Goal: Task Accomplishment & Management: Manage account settings

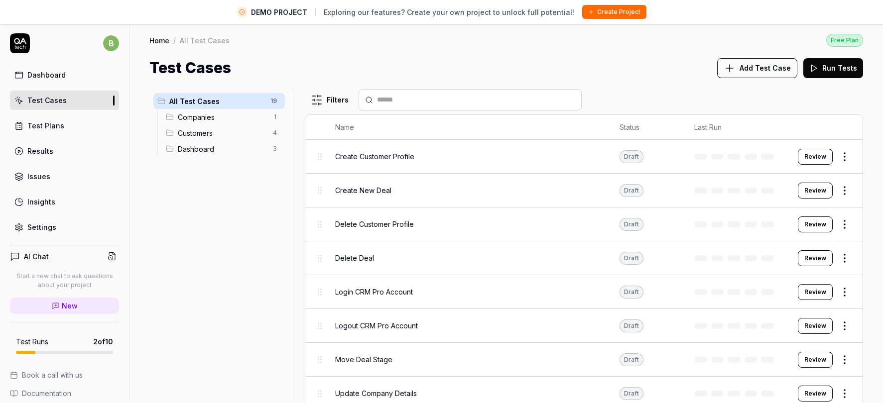
click at [163, 41] on link "Home" at bounding box center [159, 40] width 20 height 10
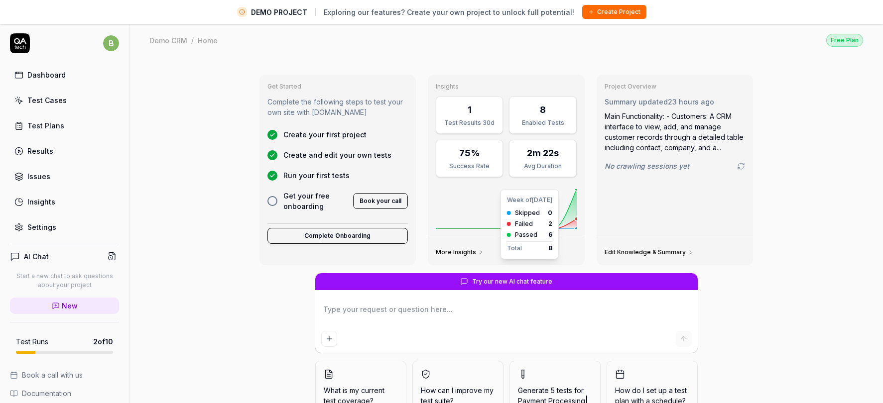
click at [572, 224] on icon at bounding box center [506, 224] width 141 height 10
click at [469, 249] on link "More Insights" at bounding box center [460, 252] width 48 height 8
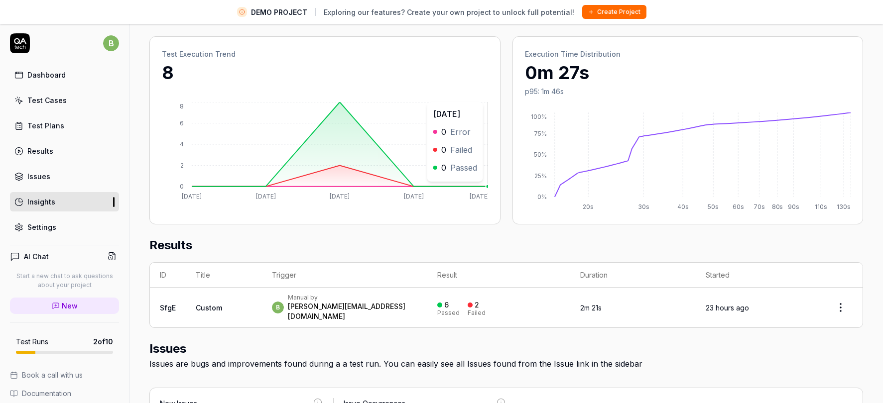
scroll to position [148, 0]
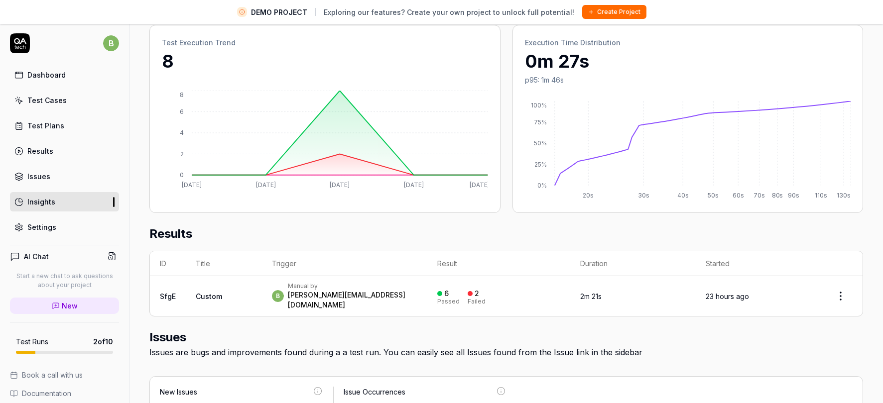
click at [59, 281] on p "Start a new chat to ask questions about your project" at bounding box center [64, 281] width 109 height 18
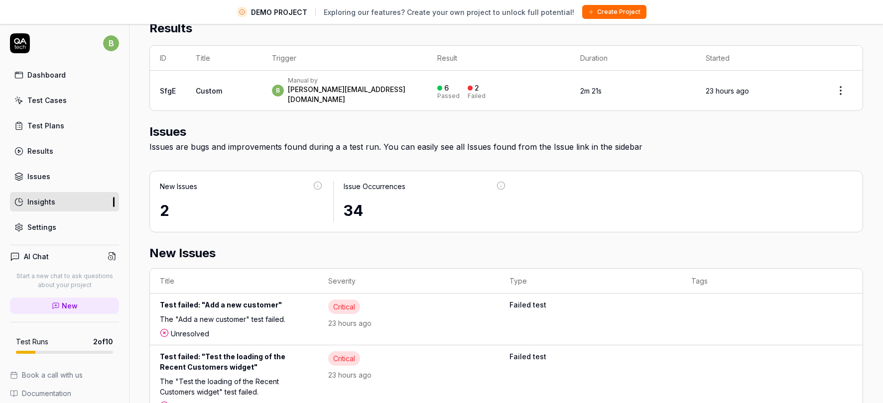
scroll to position [353, 0]
click at [215, 300] on div "Test failed: "Add a new customer"" at bounding box center [234, 307] width 148 height 14
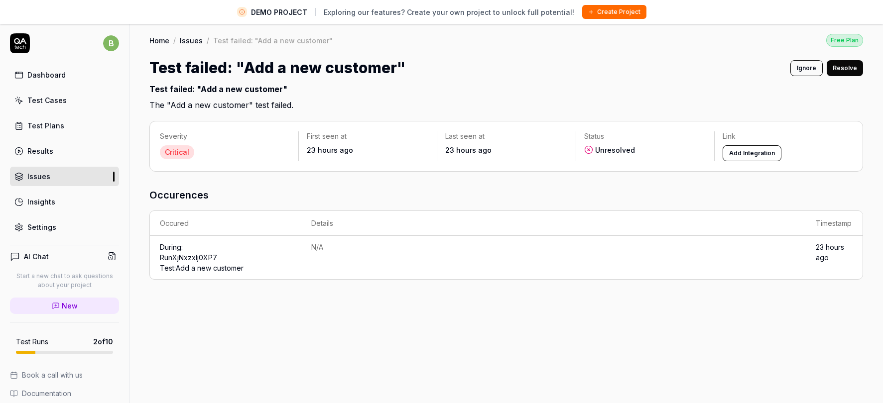
click at [49, 77] on div "Dashboard" at bounding box center [46, 75] width 38 height 10
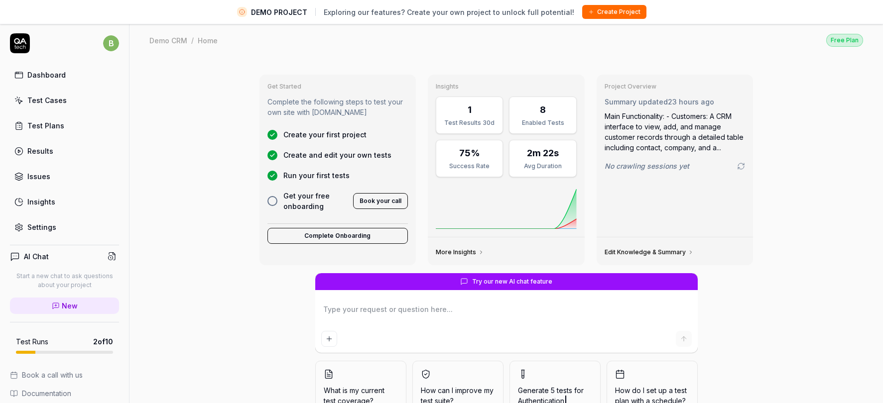
click at [46, 97] on div "Test Cases" at bounding box center [46, 100] width 39 height 10
type textarea "*"
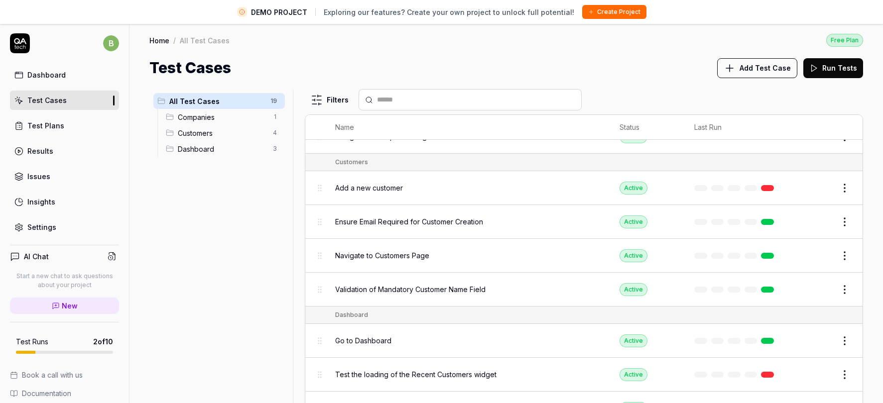
scroll to position [23, 0]
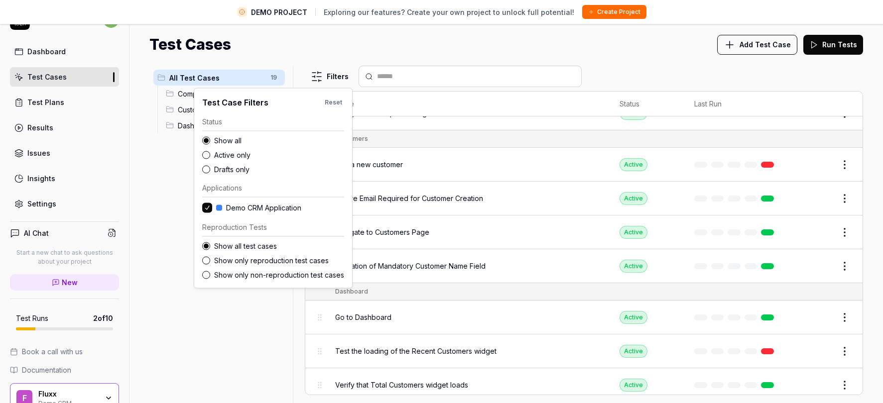
click at [322, 77] on html "DEMO PROJECT Exploring our features? Create your own project to unlock full pot…" at bounding box center [441, 190] width 883 height 427
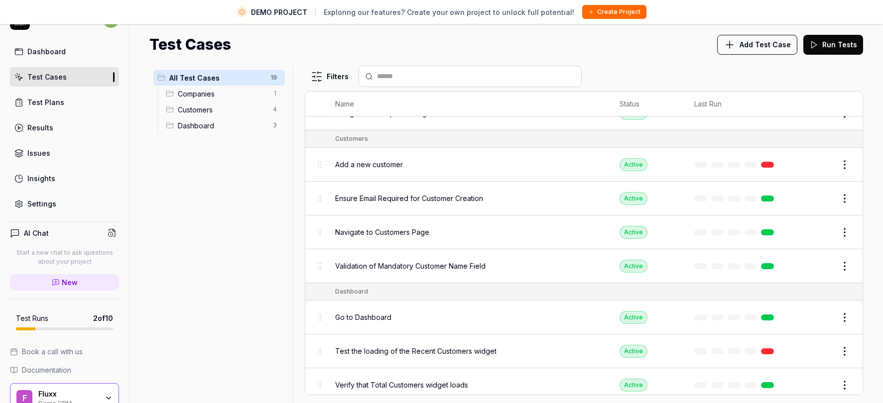
click at [161, 253] on html "DEMO PROJECT Exploring our features? Create your own project to unlock full pot…" at bounding box center [441, 190] width 883 height 427
click at [251, 95] on span "Companies" at bounding box center [222, 94] width 89 height 10
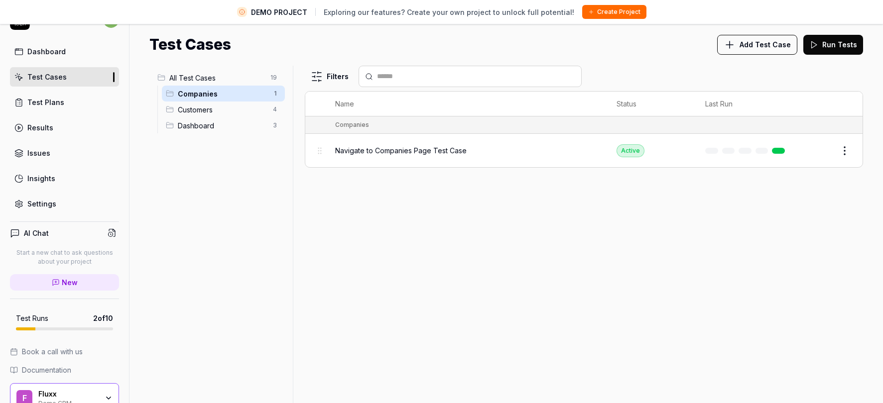
scroll to position [0, 0]
click at [346, 150] on span "Navigate to Companies Page Test Case" at bounding box center [400, 150] width 131 height 10
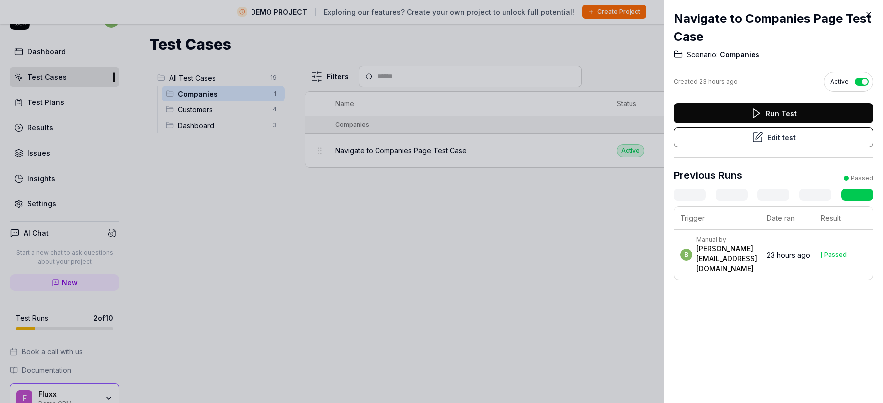
click at [549, 246] on div at bounding box center [441, 201] width 883 height 403
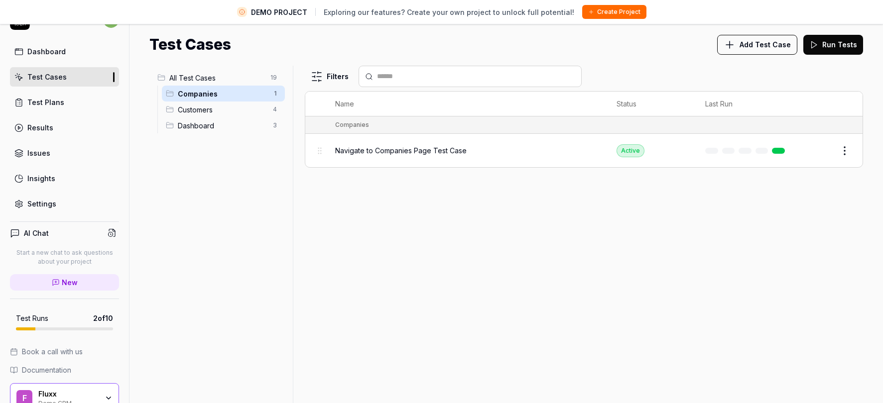
click at [38, 185] on link "Insights" at bounding box center [64, 178] width 109 height 19
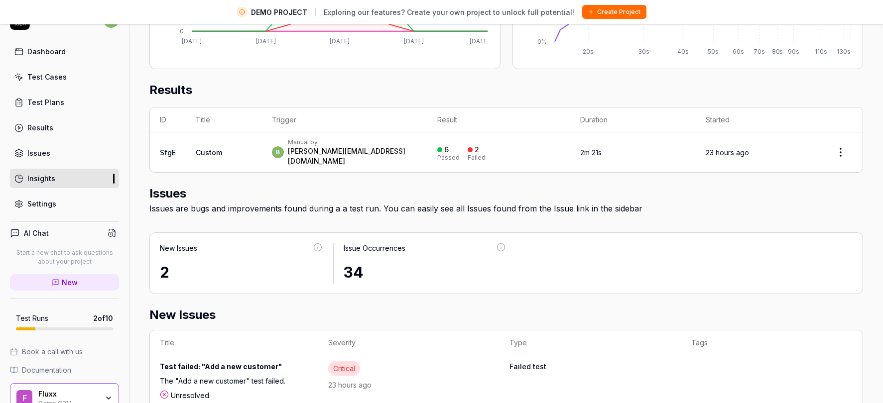
scroll to position [354, 0]
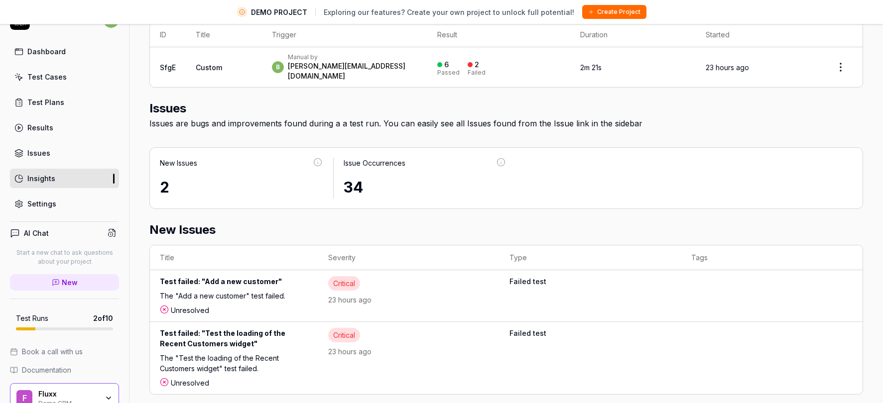
click at [64, 281] on span "New" at bounding box center [70, 282] width 16 height 10
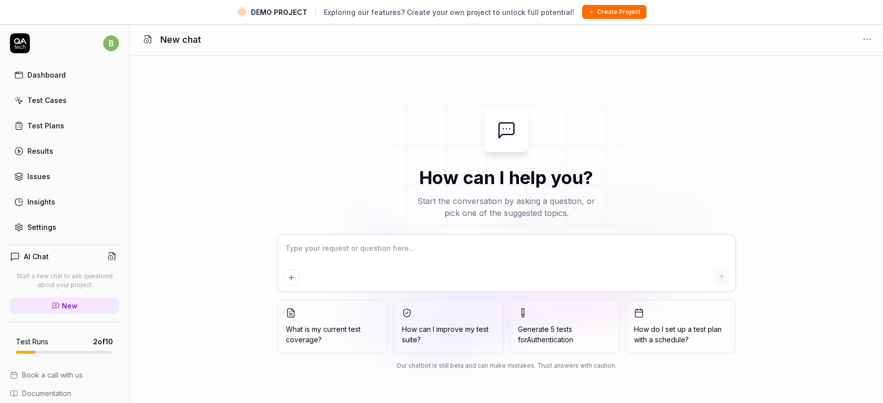
click at [338, 248] on textarea at bounding box center [506, 253] width 446 height 25
type textarea "*"
type textarea "W"
type textarea "*"
type textarea "Wh"
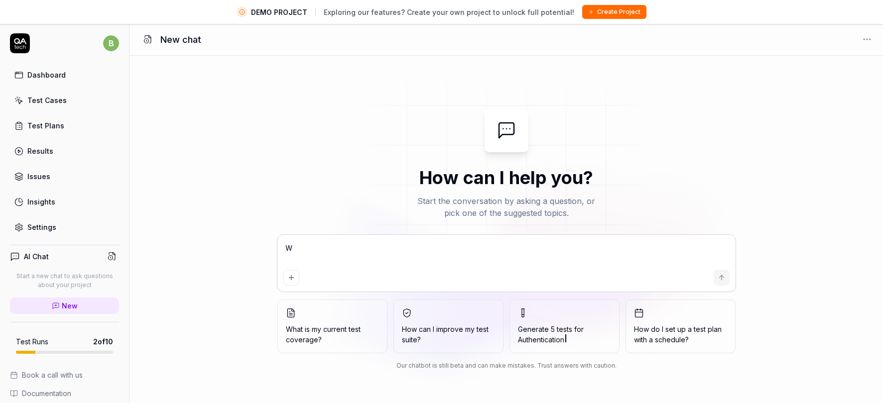
type textarea "*"
type textarea "Wha"
type textarea "*"
type textarea "What"
type textarea "*"
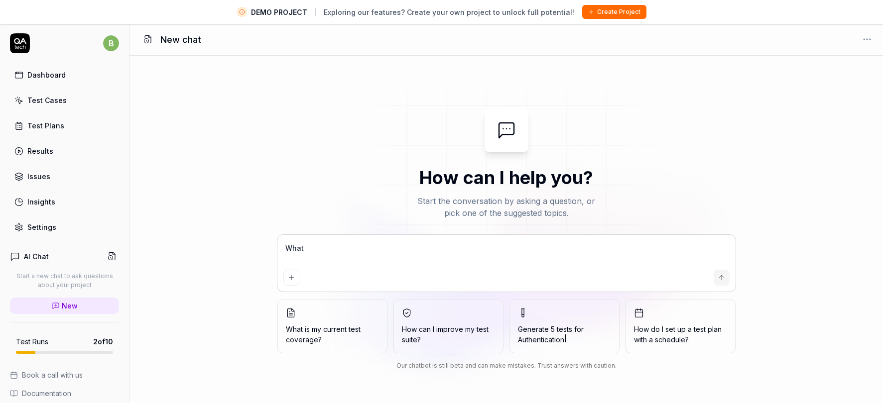
type textarea "What"
type textarea "*"
type textarea "What a"
type textarea "*"
type textarea "What ar"
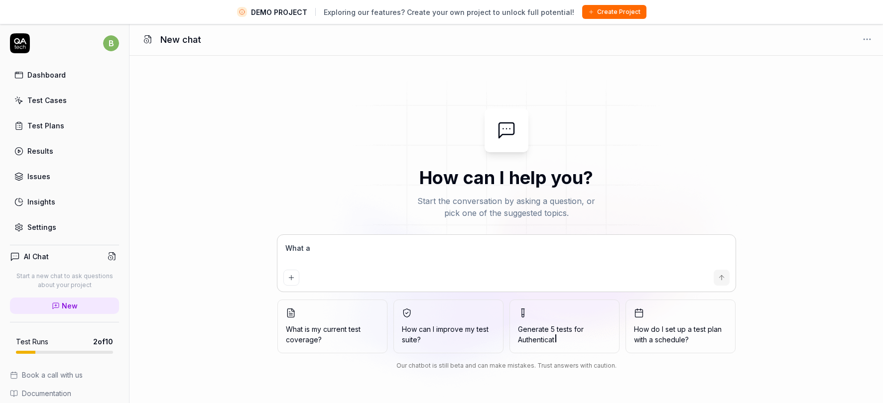
type textarea "*"
type textarea "What are"
type textarea "*"
type textarea "What are"
type textarea "*"
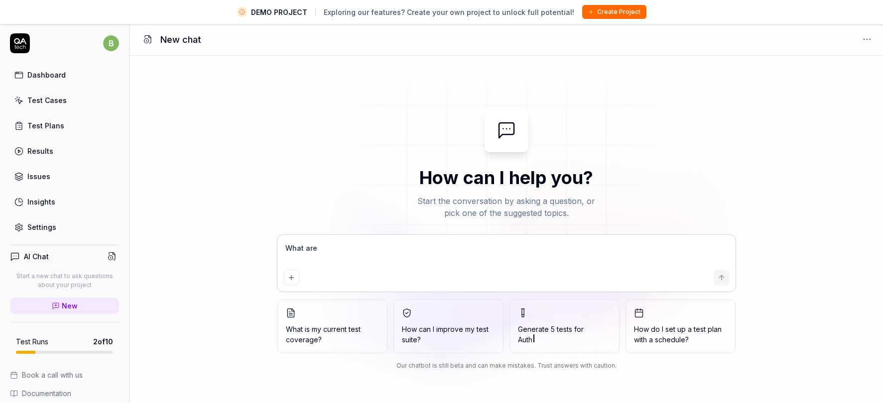
type textarea "What are t"
type textarea "*"
type textarea "What are th"
type textarea "*"
type textarea "What are the"
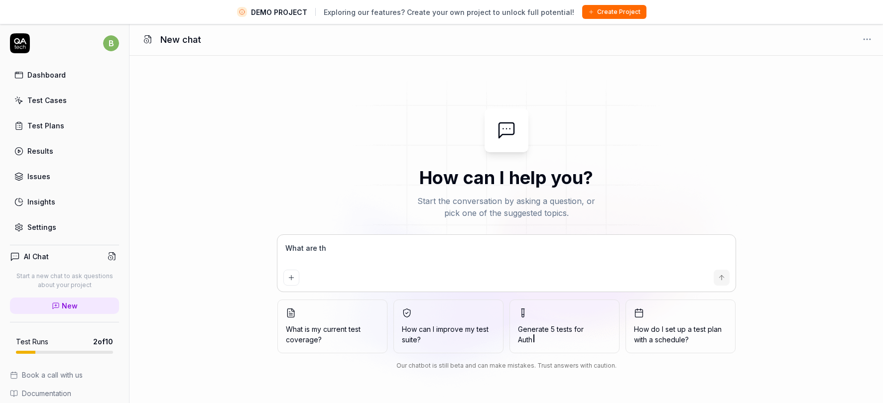
type textarea "*"
type textarea "What are the"
type textarea "*"
type textarea "What are the f"
type textarea "*"
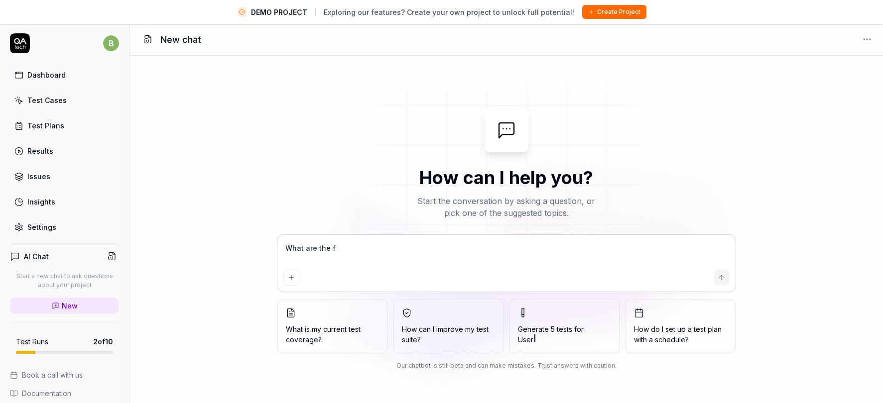
type textarea "What are the fa"
type textarea "*"
type textarea "What are the fai"
type textarea "*"
type textarea "What are the fail"
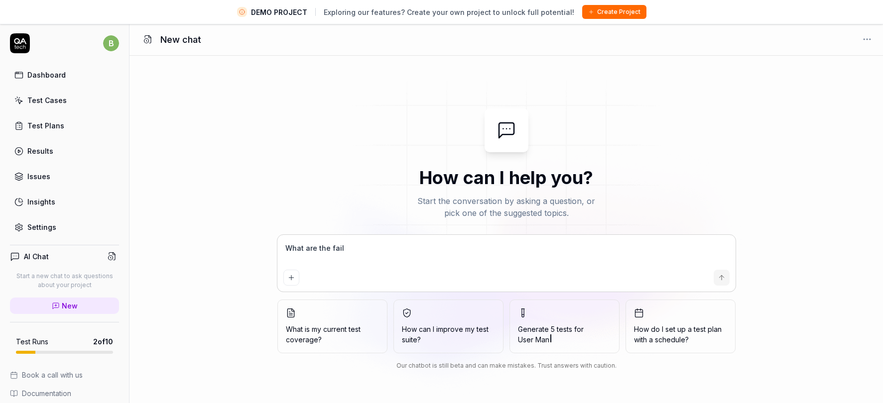
type textarea "*"
type textarea "What are the faili"
type textarea "*"
type textarea "What are the failin"
type textarea "*"
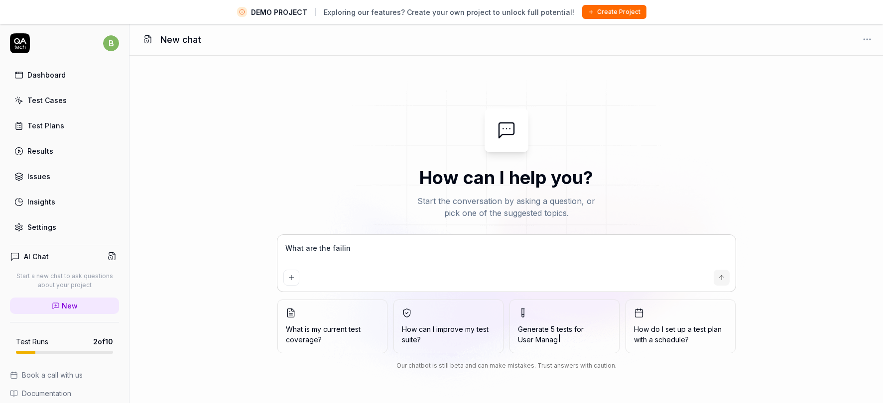
type textarea "What are the failing"
type textarea "*"
type textarea "What are the failing"
type textarea "*"
type textarea "What are the failing t"
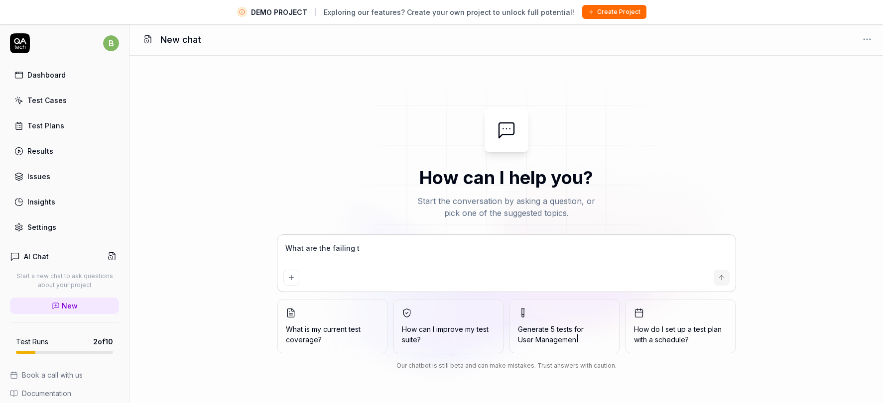
type textarea "*"
type textarea "What are the failing te"
type textarea "*"
type textarea "What are the failing tes"
type textarea "*"
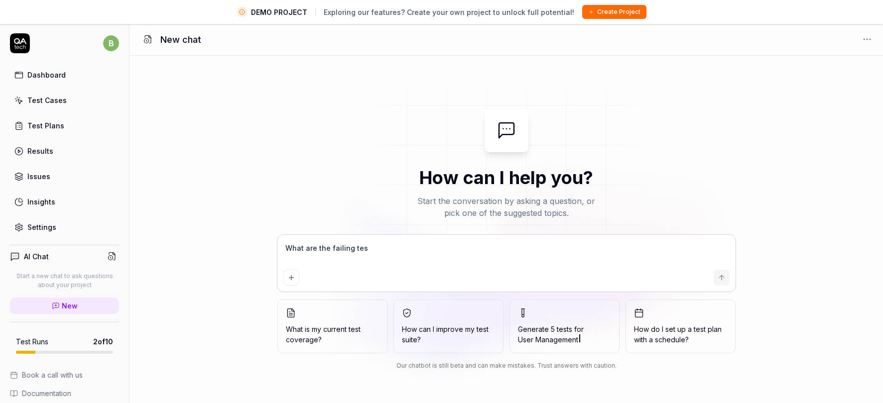
type textarea "What are the failing test"
type textarea "*"
type textarea "What are the failing tests"
type textarea "*"
type textarea "What are the failing tests"
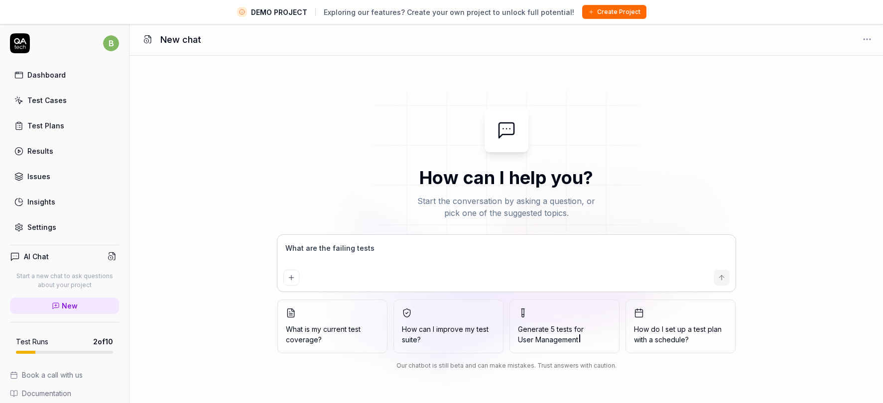
type textarea "*"
type textarea "What are the failing tests r"
type textarea "*"
type textarea "What are the failing tests"
type textarea "*"
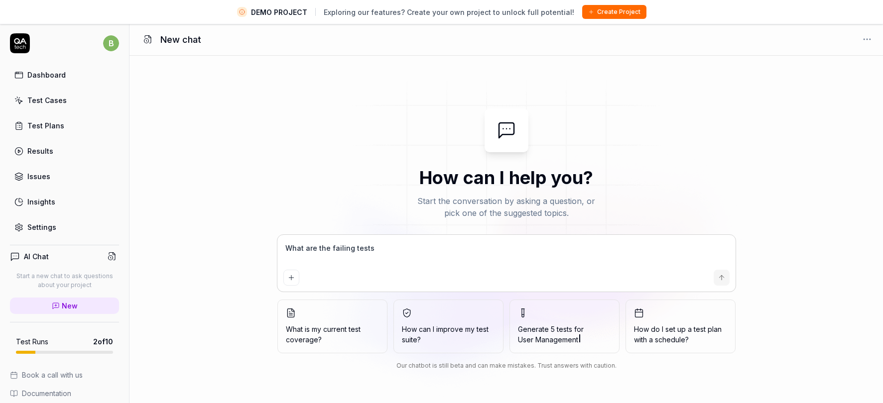
type textarea "What are the failing tests f"
type textarea "*"
type textarea "What are the failing tests fr"
type textarea "*"
type textarea "What are the failing tests fro"
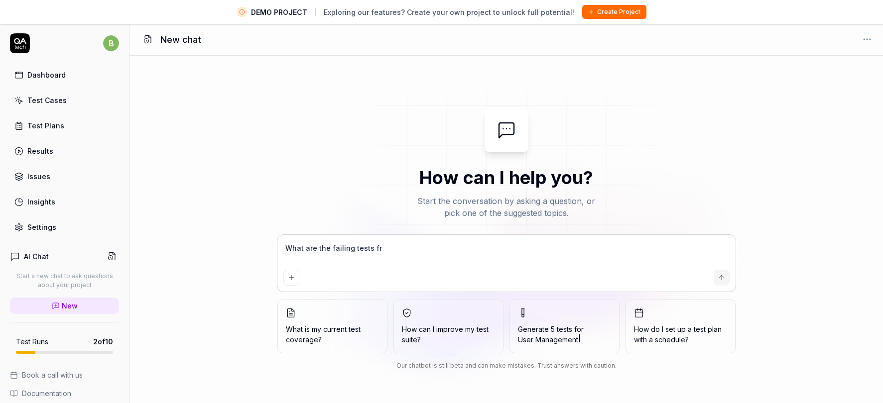
type textarea "*"
type textarea "What are the failing tests from"
type textarea "*"
type textarea "What are the failing tests from"
type textarea "*"
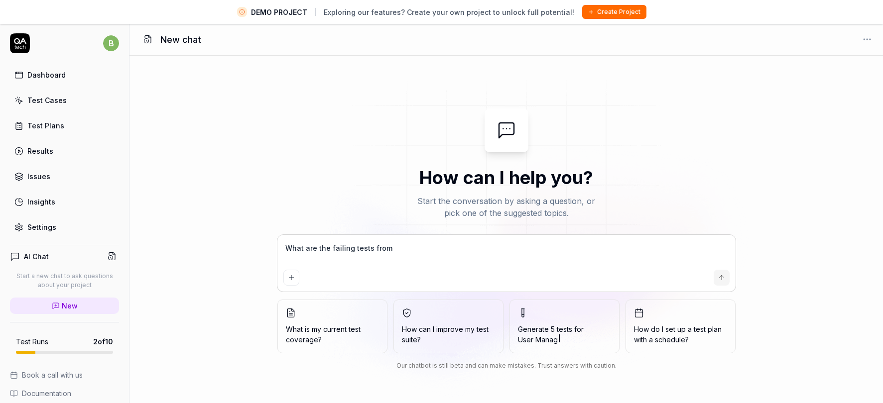
type textarea "What are the failing tests from t"
type textarea "*"
type textarea "What are the failing tests from te"
type textarea "*"
type textarea "What are the failing tests from teh"
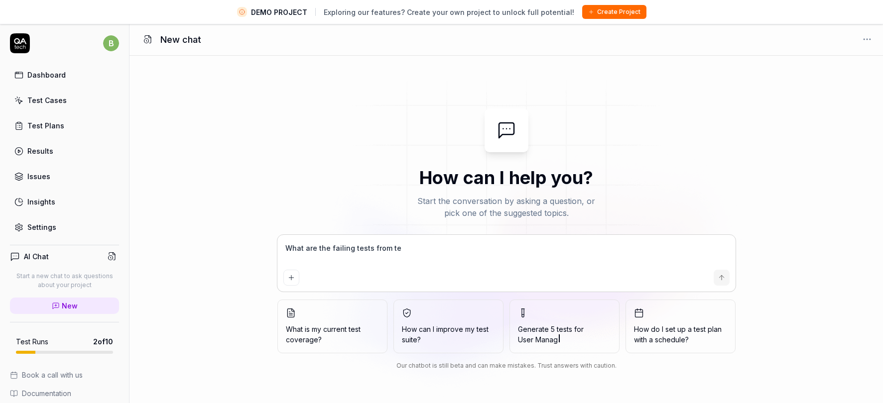
type textarea "*"
type textarea "What are the failing tests from teh"
type textarea "*"
type textarea "What are the failing tests from teh m"
type textarea "*"
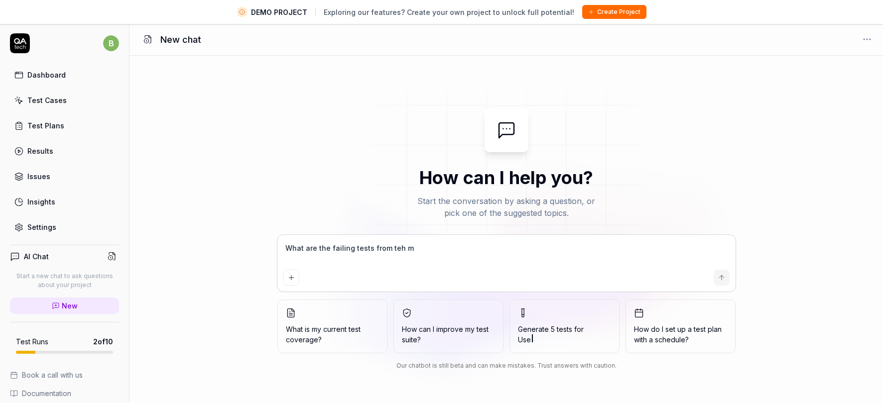
type textarea "What are the failing tests from teh mo"
type textarea "*"
type textarea "What are the failing tests from teh mos"
type textarea "*"
type textarea "What are the failing tests from teh most"
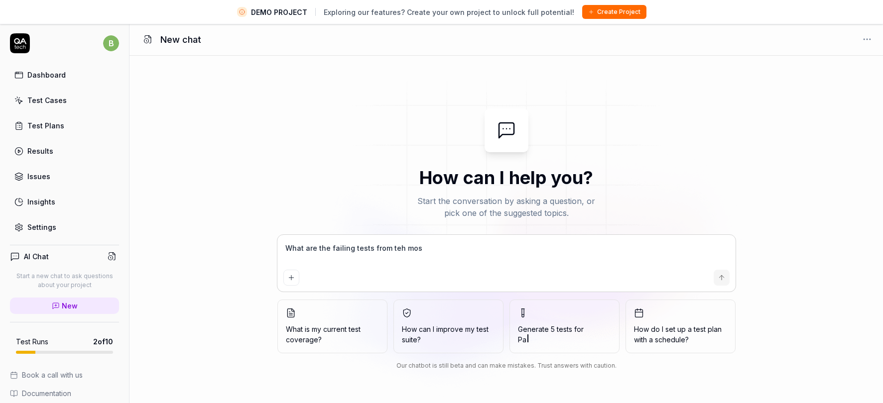
type textarea "*"
type textarea "What are the failing tests from teh most"
type textarea "*"
type textarea "What are the failing tests from teh most"
type textarea "*"
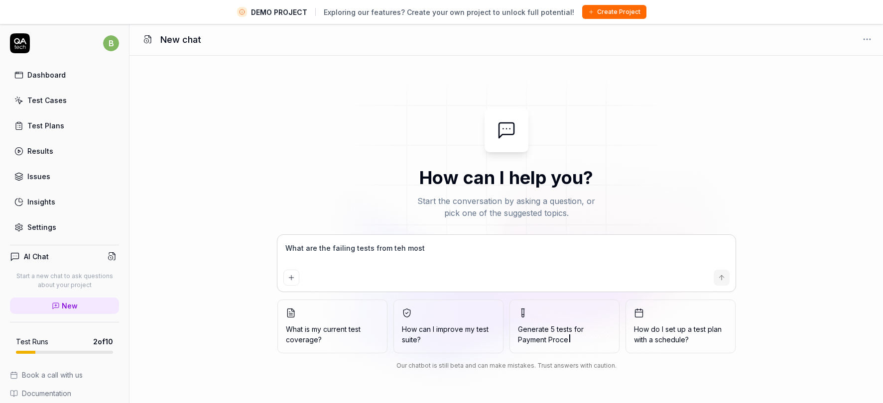
type textarea "What are the failing tests from teh mos"
type textarea "*"
type textarea "What are the failing tests from teh mo"
type textarea "*"
type textarea "What are the failing tests from teh m"
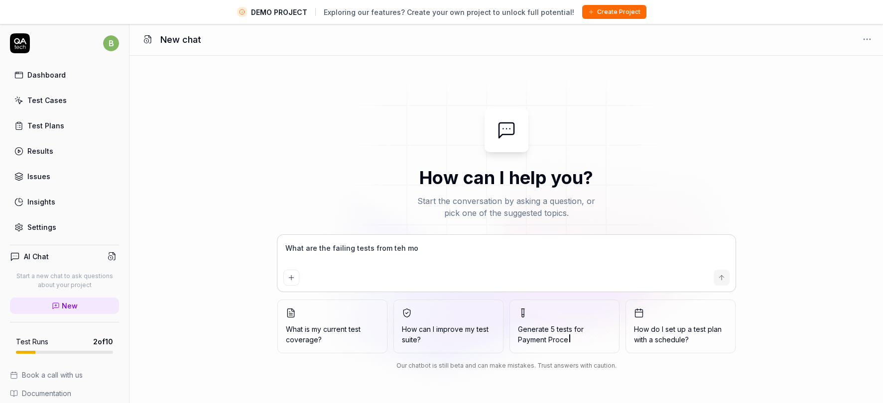
type textarea "*"
type textarea "What are the failing tests from teh"
type textarea "*"
type textarea "What are the failing tests from teh"
type textarea "*"
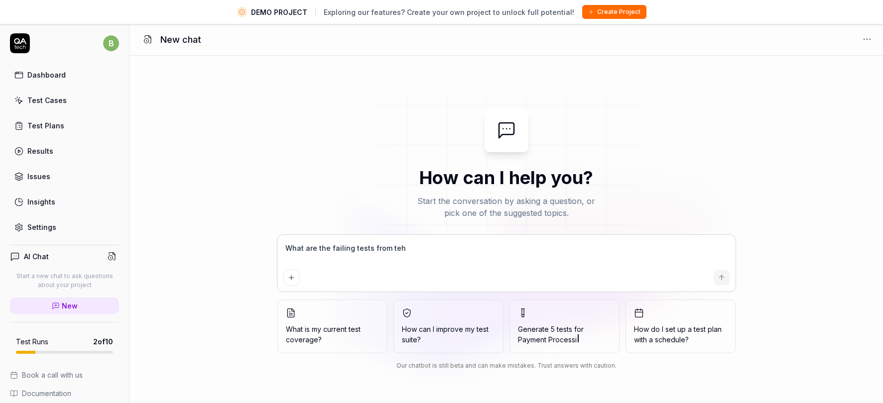
type textarea "What are the failing tests from te"
type textarea "*"
type textarea "What are the failing tests from t"
type textarea "*"
type textarea "What are the failing tests from th"
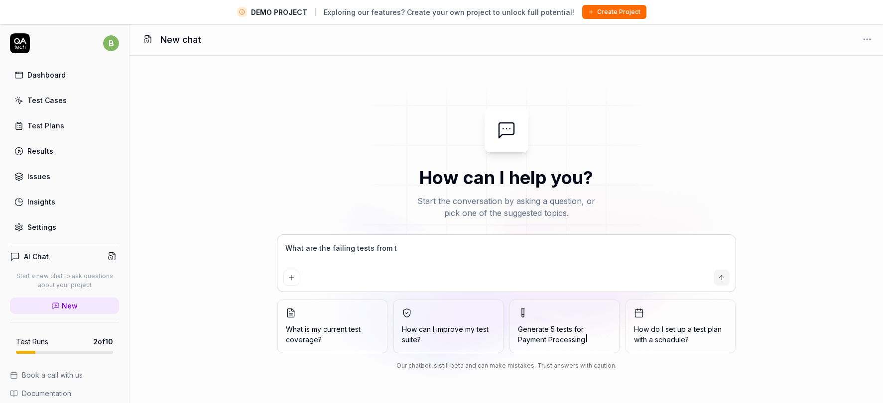
type textarea "*"
type textarea "What are the failing tests from the"
type textarea "*"
type textarea "What are the failing tests from the"
type textarea "*"
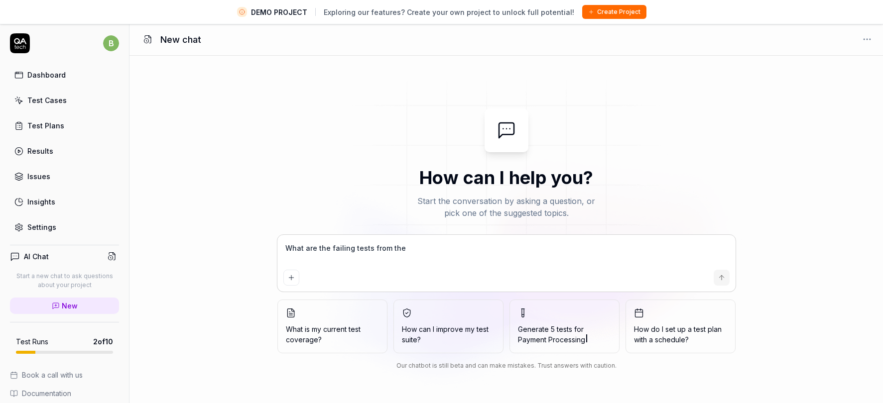
type textarea "What are the failing tests from the m"
type textarea "*"
type textarea "What are the failing tests from the mo"
type textarea "*"
type textarea "What are the failing tests from the mos"
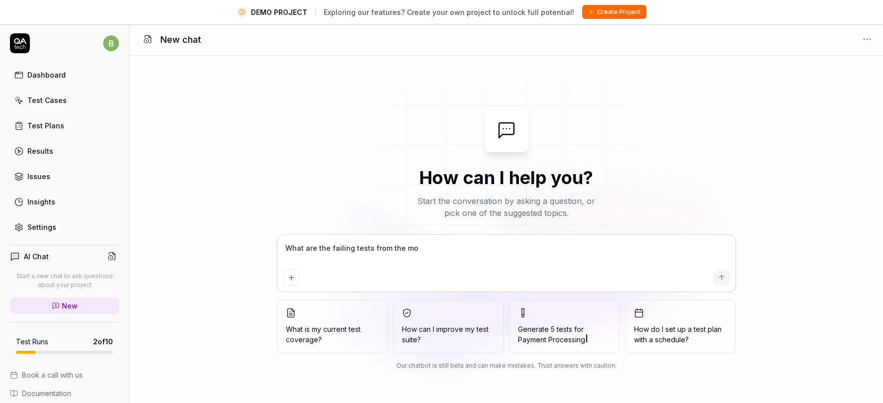
type textarea "*"
type textarea "What are the failing tests from the most"
type textarea "*"
type textarea "What are the failing tests from the most"
type textarea "*"
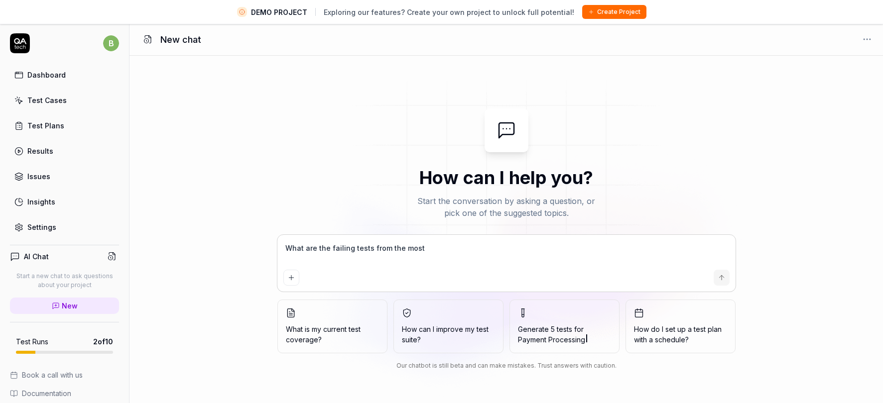
type textarea "What are the failing tests from the most r"
type textarea "*"
type textarea "What are the failing tests from the most re"
type textarea "*"
type textarea "What are the failing tests from the most rec"
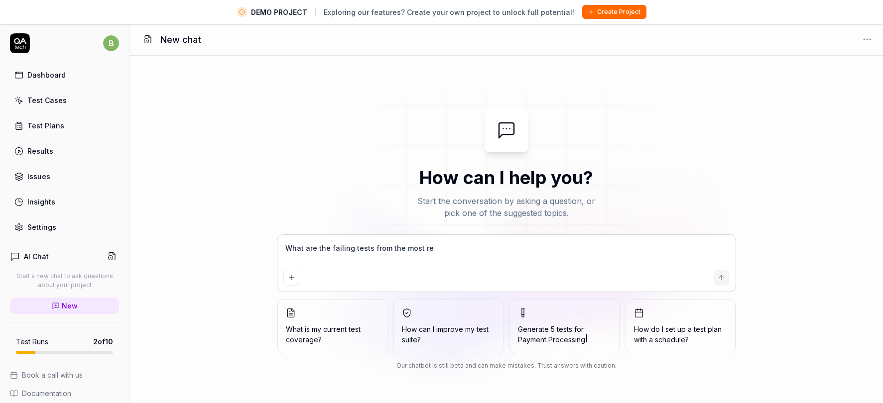
type textarea "*"
type textarea "What are the failing tests from the most rece"
type textarea "*"
type textarea "What are the failing tests from the most recen"
type textarea "*"
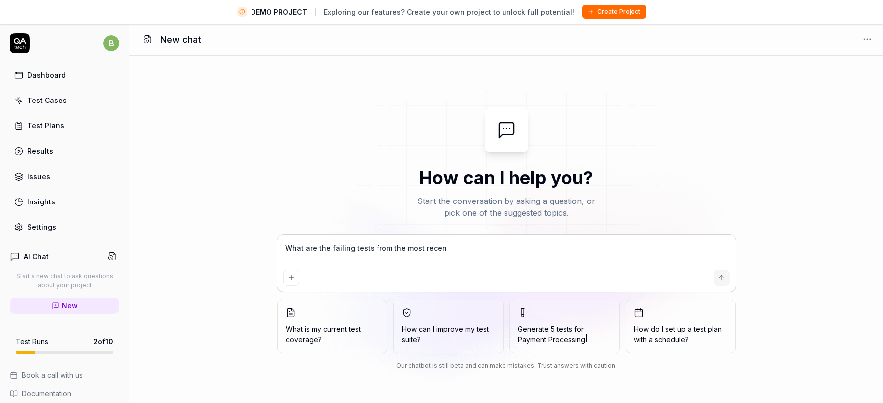
type textarea "What are the failing tests from the most recent"
type textarea "*"
type textarea "What are the failing tests from the most recent"
type textarea "*"
type textarea "What are the failing tests from the most recent r"
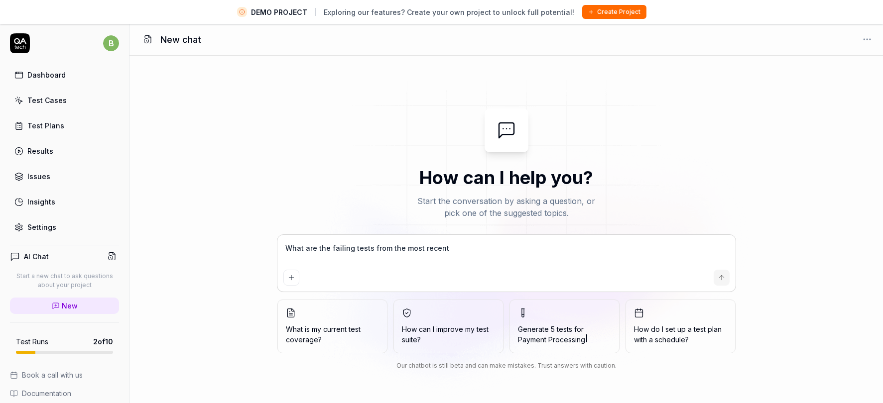
type textarea "*"
type textarea "What are the failing tests from the most recent rn"
type textarea "*"
type textarea "What are the failing tests from the most recent r"
type textarea "*"
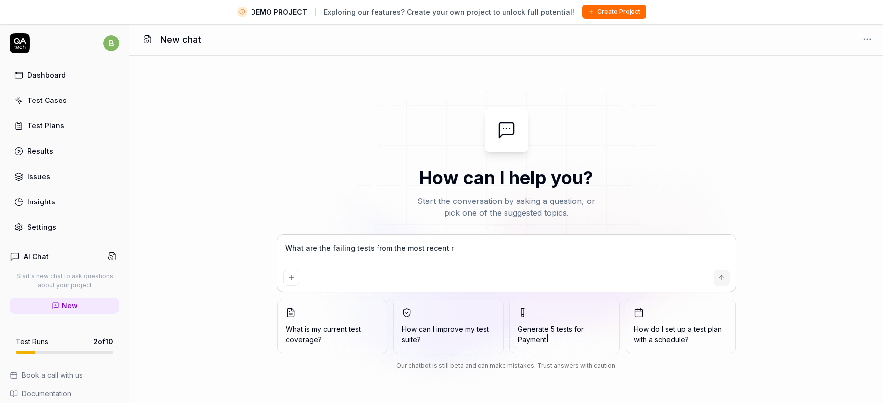
type textarea "What are the failing tests from the most recent ru"
type textarea "*"
type textarea "What are the failing tests from the most recent run"
type textarea "*"
type textarea "What are the failing tests from the most recent run?"
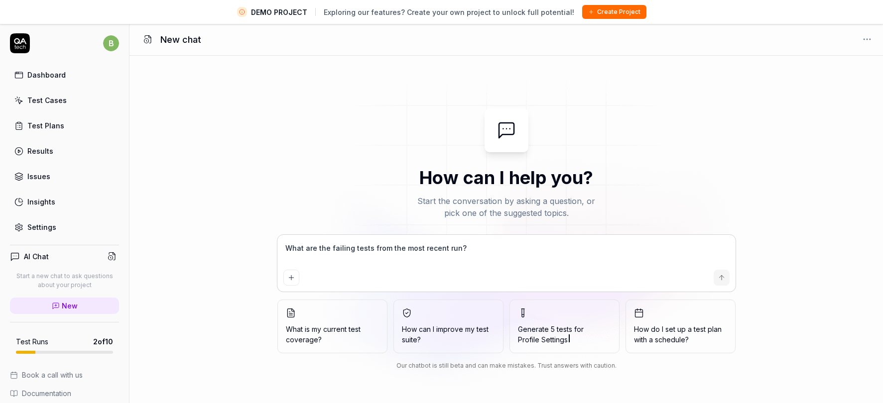
type textarea "*"
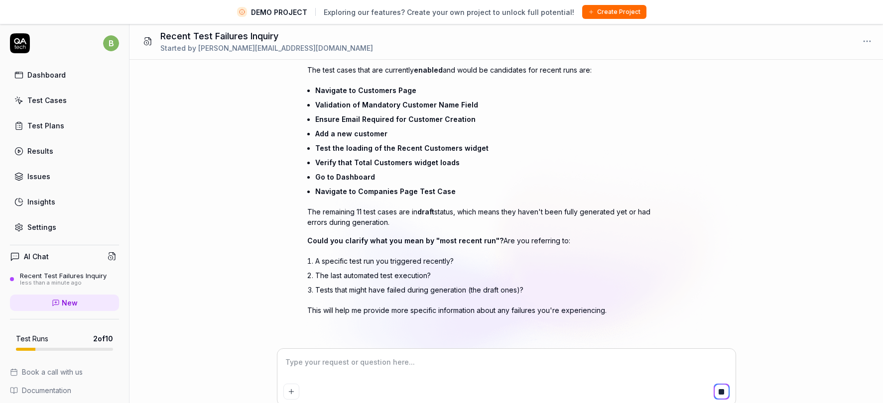
scroll to position [137, 0]
drag, startPoint x: 436, startPoint y: 240, endPoint x: 477, endPoint y: 239, distance: 40.8
click at [477, 239] on span "Could you clarify what you mean by "most recent run"?" at bounding box center [405, 240] width 196 height 8
drag, startPoint x: 361, startPoint y: 261, endPoint x: 399, endPoint y: 258, distance: 38.0
click at [399, 258] on li "A specific test run you triggered recently?" at bounding box center [485, 260] width 341 height 14
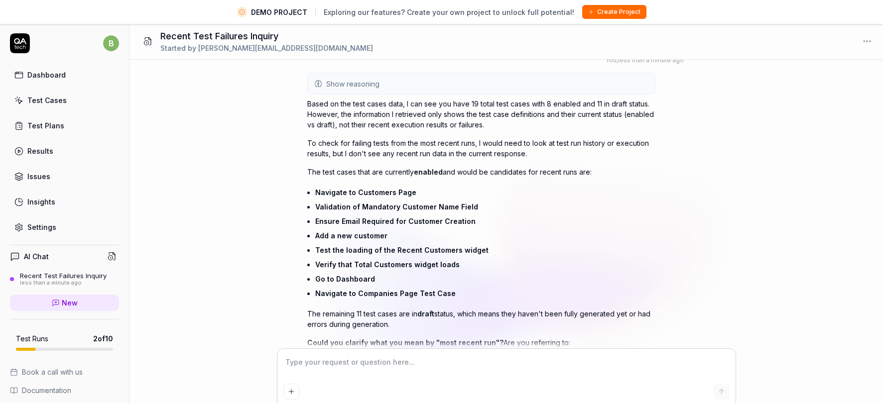
scroll to position [0, 0]
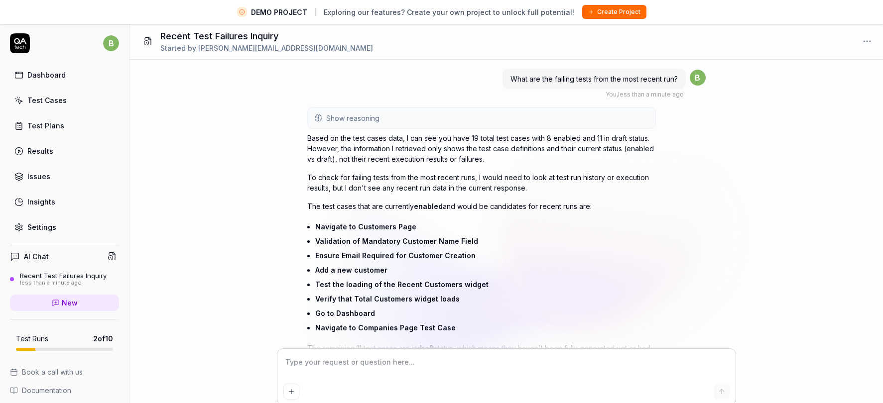
click at [341, 118] on span "Show reasoning" at bounding box center [352, 118] width 53 height 10
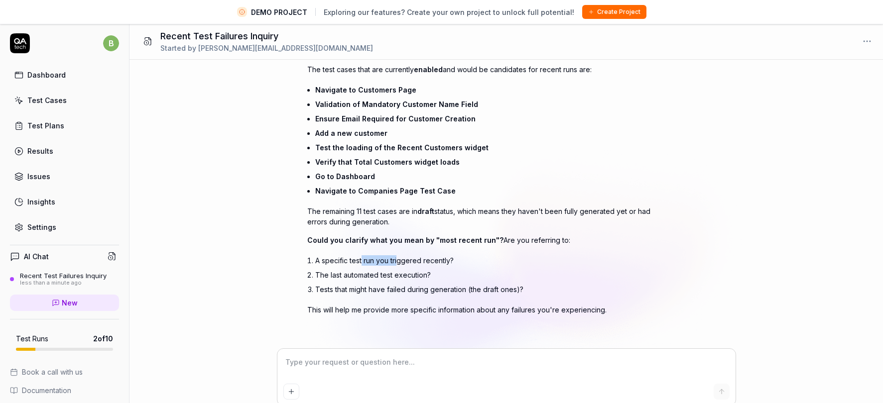
scroll to position [23, 0]
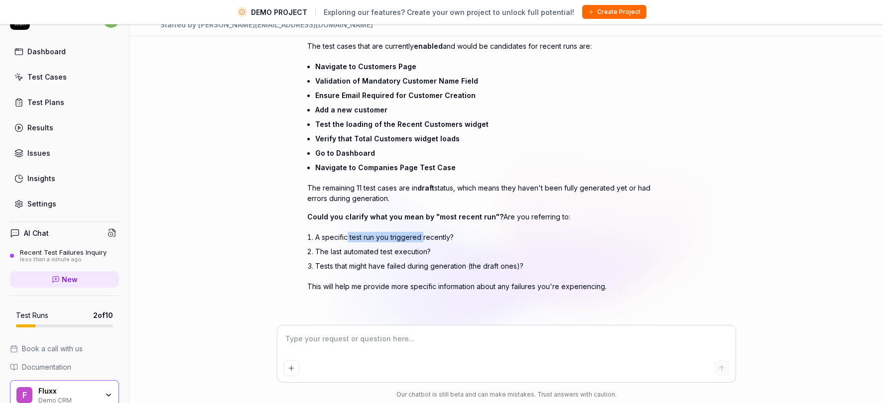
drag, startPoint x: 423, startPoint y: 236, endPoint x: 348, endPoint y: 237, distance: 74.7
click at [348, 237] on li "A specific test run you triggered recently?" at bounding box center [485, 237] width 341 height 14
drag, startPoint x: 361, startPoint y: 251, endPoint x: 400, endPoint y: 251, distance: 38.8
click at [400, 251] on li "The last automated test execution?" at bounding box center [485, 251] width 341 height 14
drag, startPoint x: 345, startPoint y: 268, endPoint x: 398, endPoint y: 265, distance: 52.8
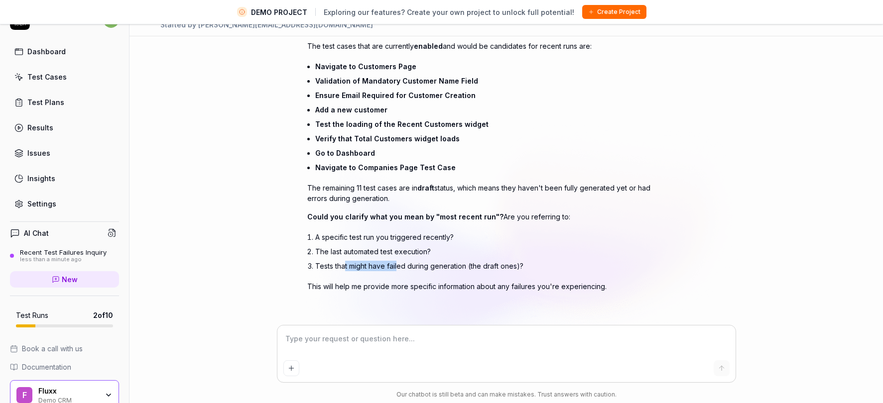
click at [398, 265] on li "Tests that might have failed during generation (the draft ones)?" at bounding box center [485, 266] width 341 height 14
click at [412, 267] on li "Tests that might have failed during generation (the draft ones)?" at bounding box center [485, 266] width 341 height 14
click at [332, 337] on textarea at bounding box center [506, 344] width 446 height 25
drag, startPoint x: 346, startPoint y: 251, endPoint x: 382, endPoint y: 249, distance: 36.9
click at [382, 249] on li "The last automated test execution?" at bounding box center [485, 251] width 341 height 14
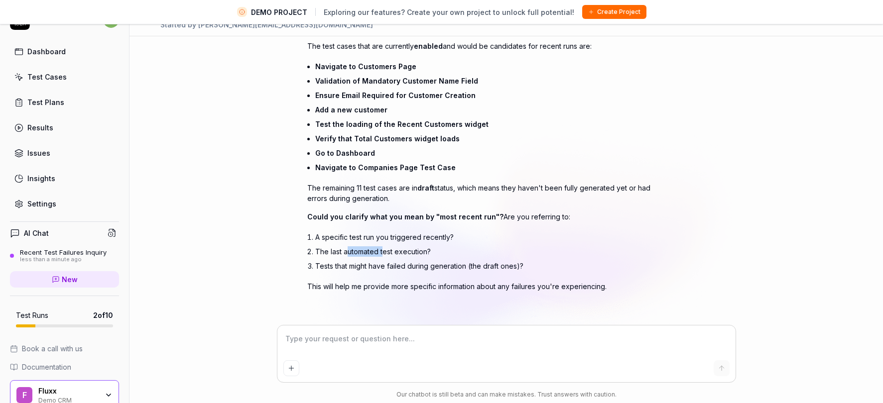
type textarea "*"
click at [332, 339] on textarea at bounding box center [506, 344] width 446 height 25
type textarea "2"
type textarea "*"
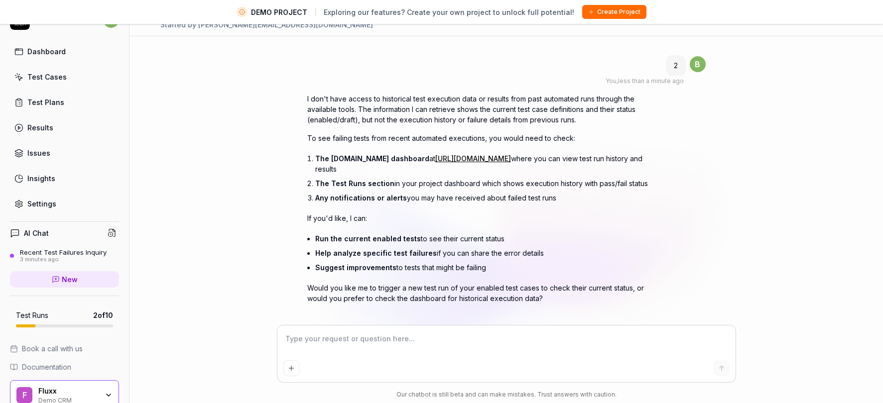
scroll to position [460, 0]
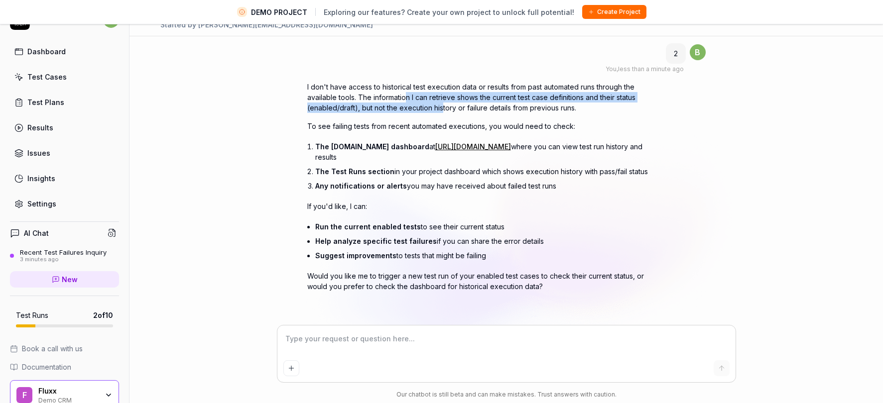
drag, startPoint x: 406, startPoint y: 101, endPoint x: 441, endPoint y: 104, distance: 35.0
click at [441, 104] on p "I don't have access to historical test execution data or results from past auto…" at bounding box center [481, 97] width 349 height 31
click at [423, 107] on p "I don't have access to historical test execution data or results from past auto…" at bounding box center [481, 97] width 349 height 31
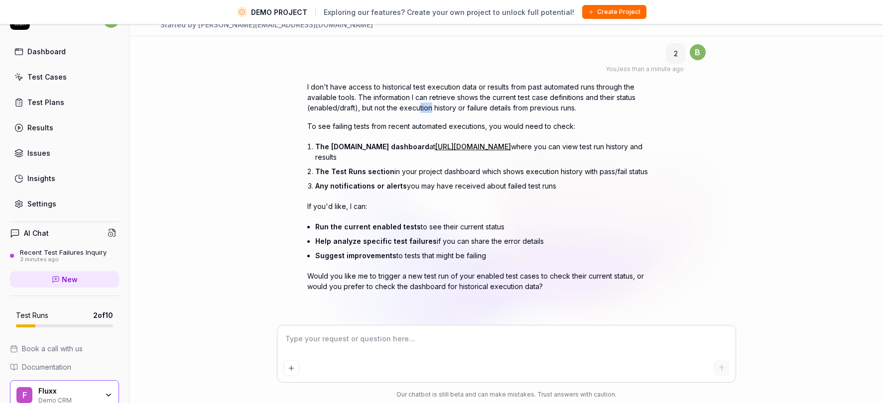
drag, startPoint x: 431, startPoint y: 107, endPoint x: 417, endPoint y: 106, distance: 13.5
click at [417, 106] on p "I don't have access to historical test execution data or results from past auto…" at bounding box center [481, 97] width 349 height 31
drag, startPoint x: 384, startPoint y: 125, endPoint x: 426, endPoint y: 128, distance: 41.9
click at [426, 128] on p "To see failing tests from recent automated executions, you would need to check:" at bounding box center [481, 126] width 349 height 10
drag, startPoint x: 391, startPoint y: 155, endPoint x: 368, endPoint y: 156, distance: 22.9
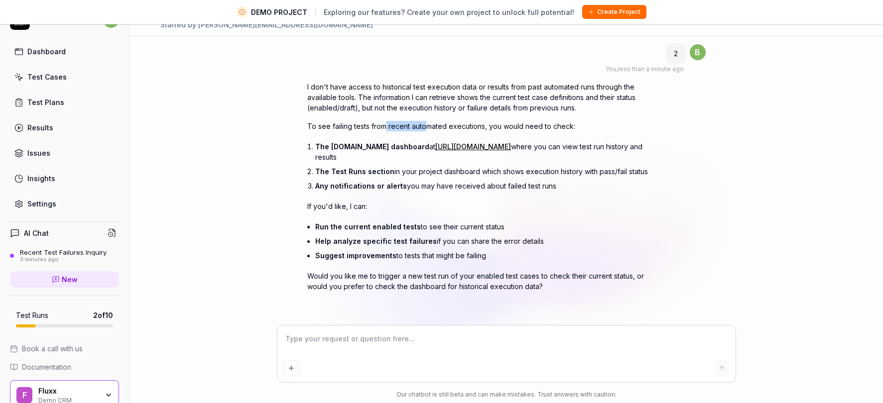
click at [368, 155] on li "The [DOMAIN_NAME] dashboard at [URL][DOMAIN_NAME] where you can view test run h…" at bounding box center [485, 151] width 341 height 25
click at [430, 169] on li "The Test Runs section in your project dashboard which shows execution history w…" at bounding box center [485, 171] width 341 height 14
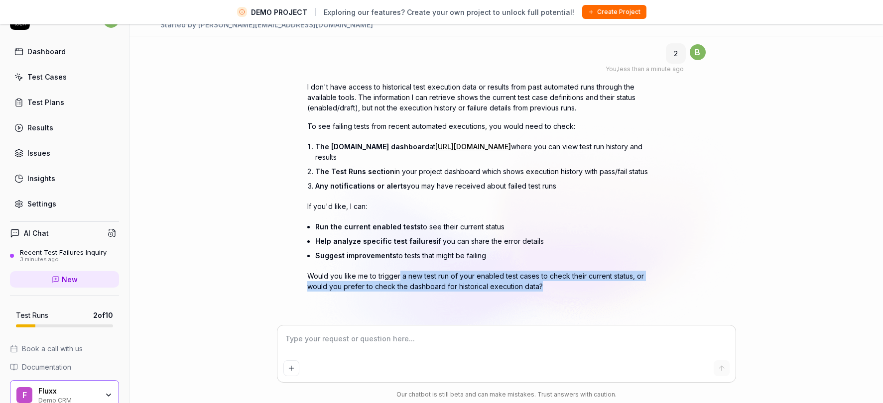
drag, startPoint x: 398, startPoint y: 277, endPoint x: 451, endPoint y: 295, distance: 55.7
click at [451, 295] on div "I don't have access to historical test execution data or results from past auto…" at bounding box center [481, 199] width 349 height 234
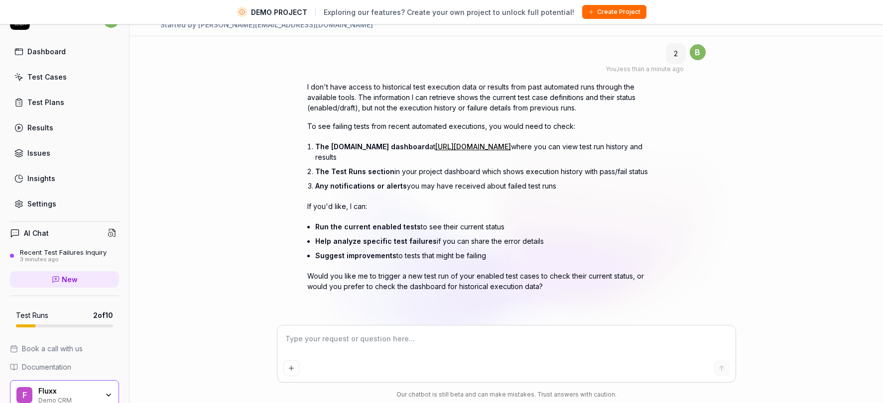
drag, startPoint x: 446, startPoint y: 235, endPoint x: 469, endPoint y: 236, distance: 22.9
click at [469, 236] on li "Help analyze specific test failures if you can share the error details" at bounding box center [485, 241] width 341 height 14
click at [39, 203] on div "Settings" at bounding box center [41, 204] width 29 height 10
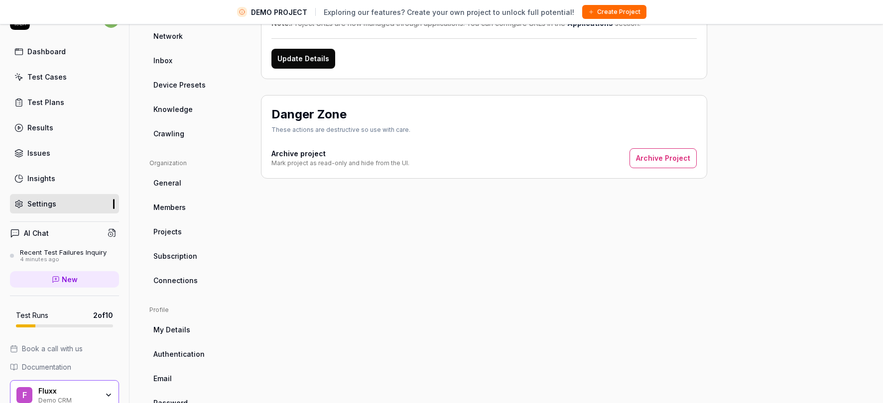
scroll to position [160, 0]
click at [176, 181] on span "General" at bounding box center [167, 184] width 28 height 10
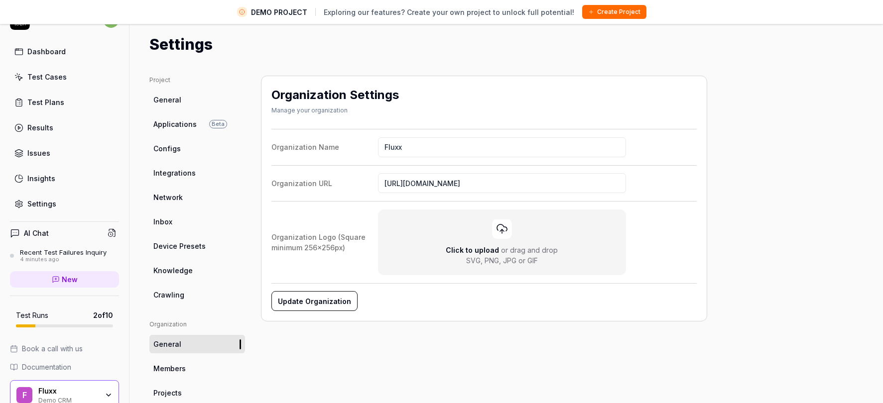
click at [183, 300] on link "Crawling" at bounding box center [197, 295] width 96 height 18
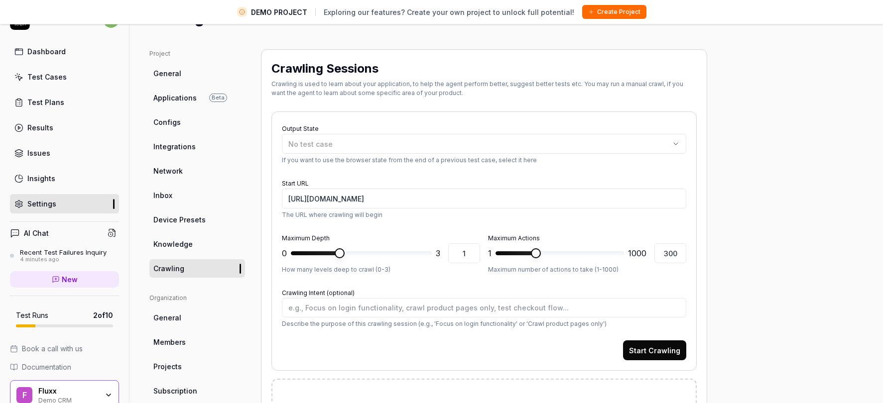
scroll to position [29, 0]
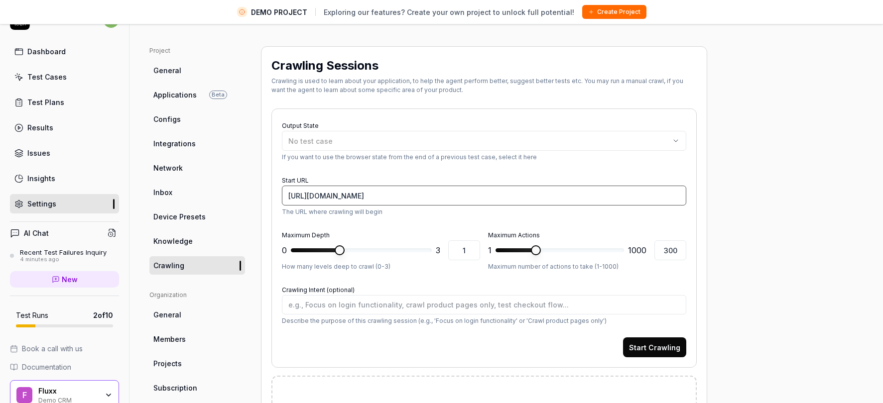
drag, startPoint x: 385, startPoint y: 196, endPoint x: 282, endPoint y: 198, distance: 102.6
click at [282, 198] on input "[URL][DOMAIN_NAME]" at bounding box center [484, 196] width 404 height 20
click at [411, 193] on input "[URL][DOMAIN_NAME]" at bounding box center [484, 196] width 404 height 20
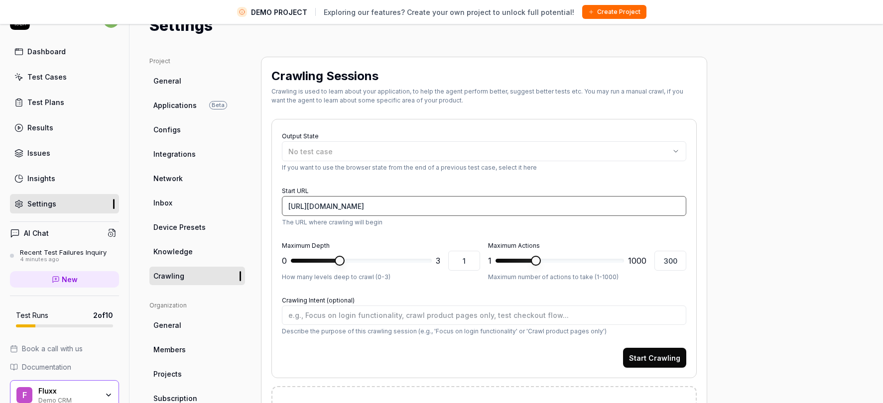
scroll to position [0, 0]
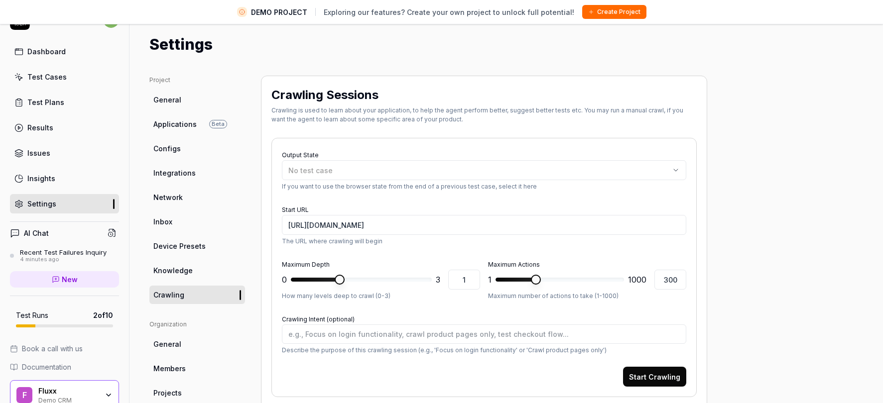
click at [179, 131] on link "Applications Beta" at bounding box center [197, 124] width 96 height 18
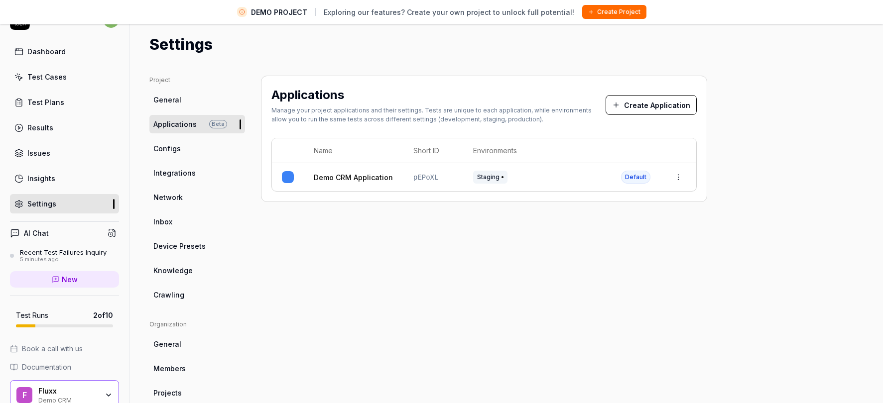
click at [181, 99] on link "General" at bounding box center [197, 100] width 96 height 18
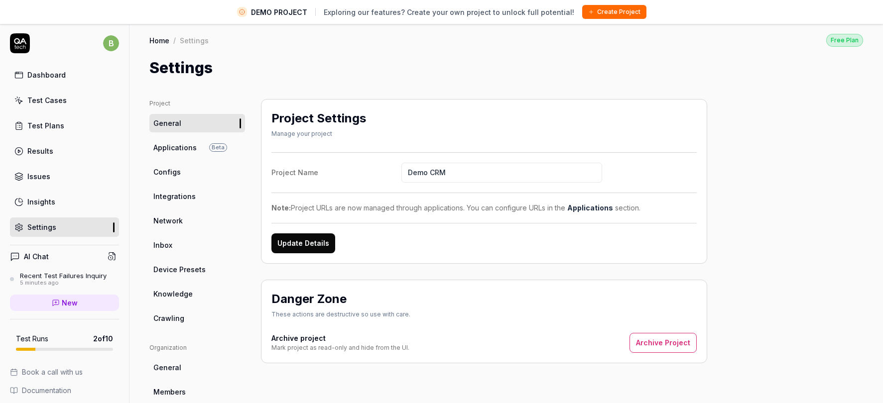
click at [108, 47] on html "DEMO PROJECT Exploring our features? Create your own project to unlock full pot…" at bounding box center [441, 213] width 883 height 427
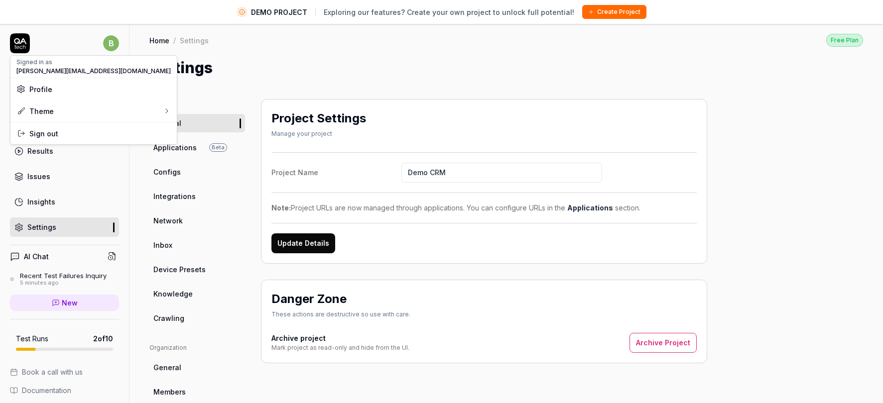
click at [41, 92] on span "Profile" at bounding box center [40, 89] width 23 height 10
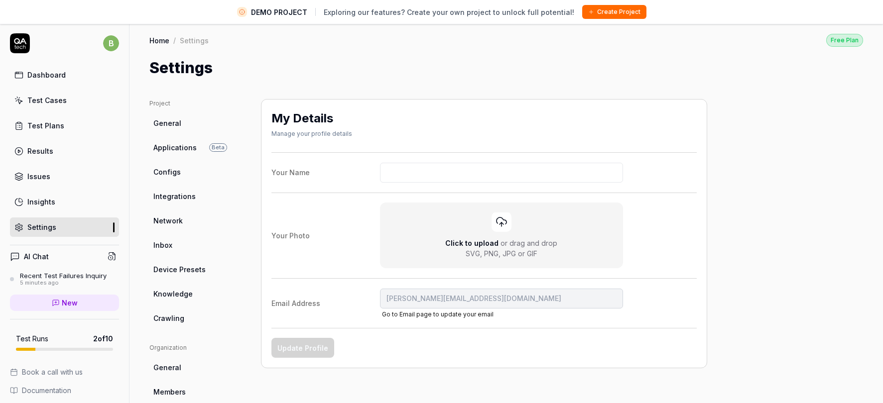
click at [176, 147] on html "DEMO PROJECT Exploring our features? Create your own project to unlock full pot…" at bounding box center [441, 213] width 883 height 427
click at [169, 146] on span "Applications" at bounding box center [174, 147] width 43 height 10
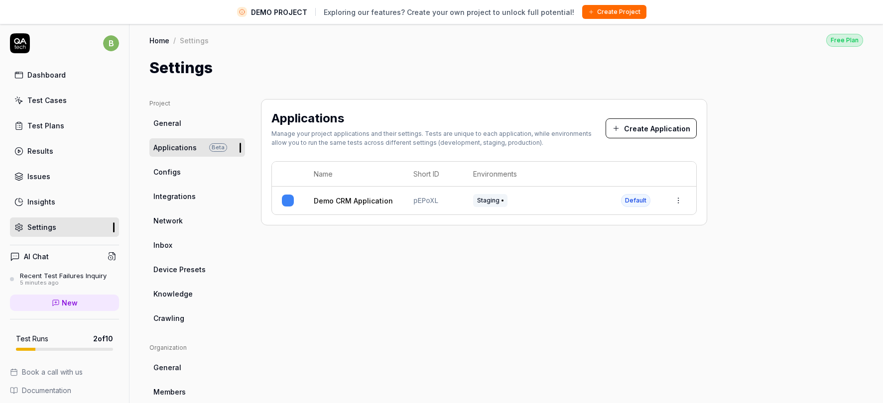
click at [632, 129] on button "Create Application" at bounding box center [650, 128] width 91 height 20
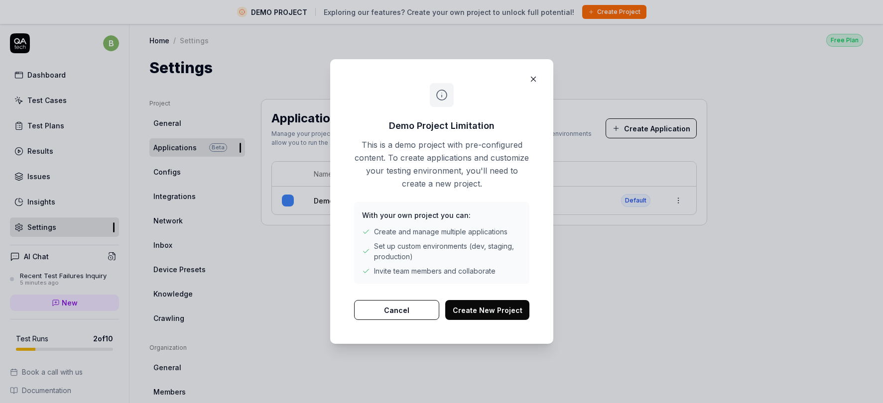
click at [464, 302] on button "Create New Project" at bounding box center [487, 310] width 84 height 20
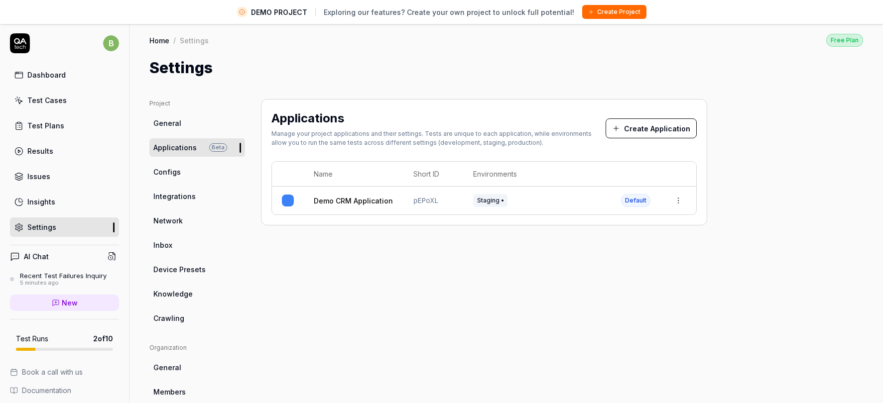
click at [107, 48] on html "DEMO PROJECT Exploring our features? Create your own project to unlock full pot…" at bounding box center [441, 213] width 883 height 427
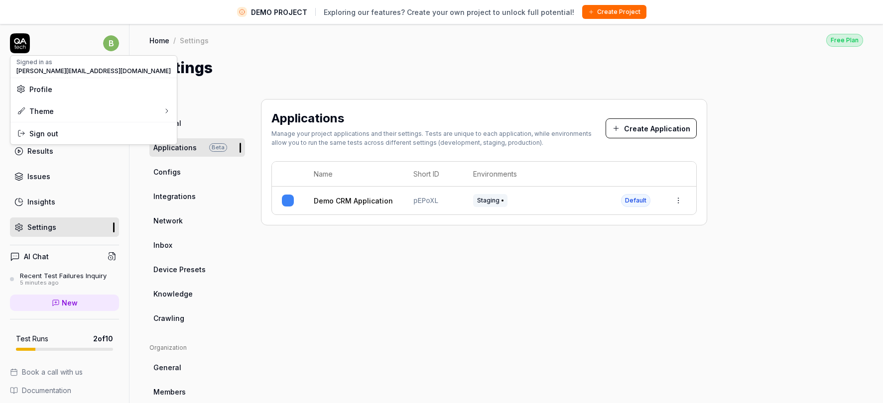
click at [50, 90] on span "Profile" at bounding box center [40, 89] width 23 height 10
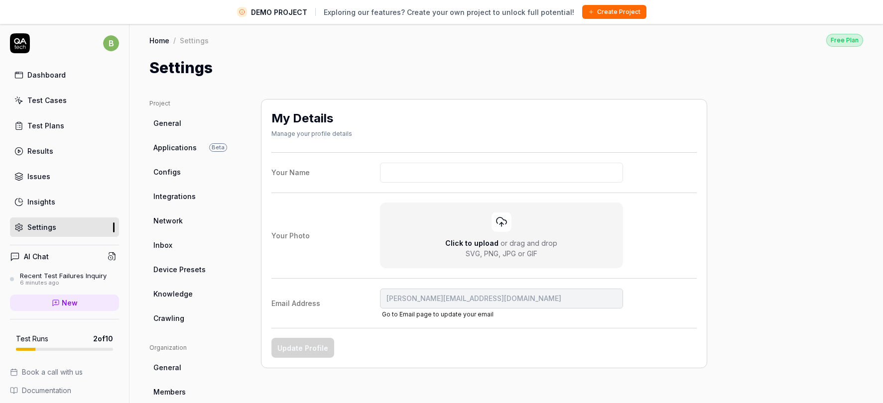
click at [61, 39] on html "DEMO PROJECT Exploring our features? Create your own project to unlock full pot…" at bounding box center [441, 213] width 883 height 427
click at [47, 75] on div "Dashboard" at bounding box center [46, 75] width 38 height 10
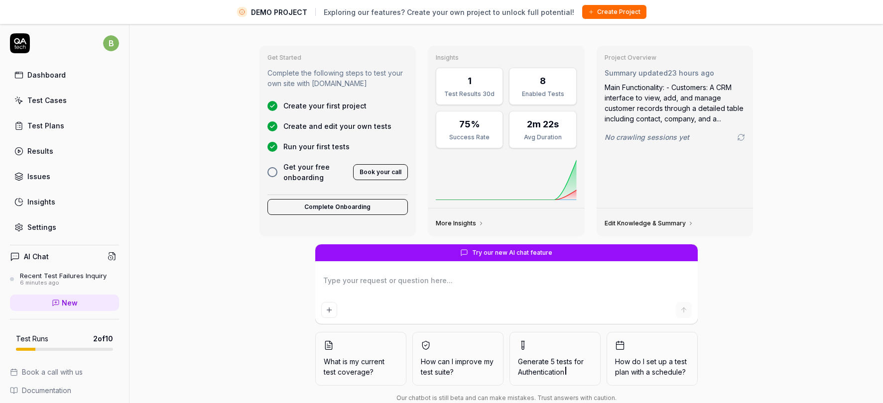
scroll to position [23, 0]
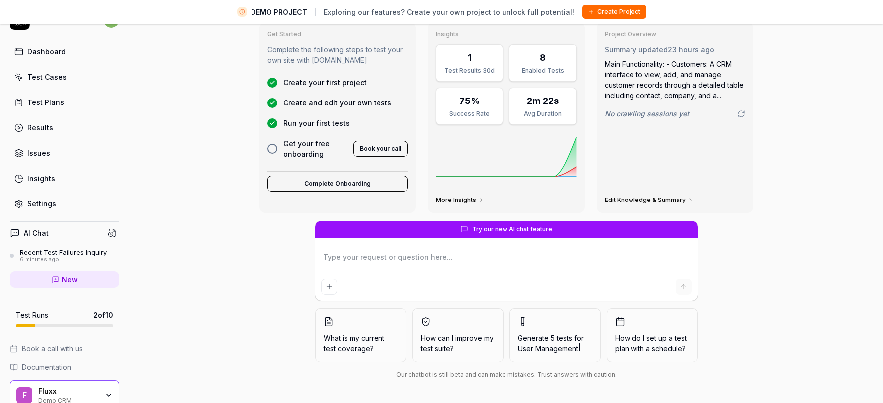
click at [48, 99] on div "Test Plans" at bounding box center [45, 102] width 37 height 10
type textarea "*"
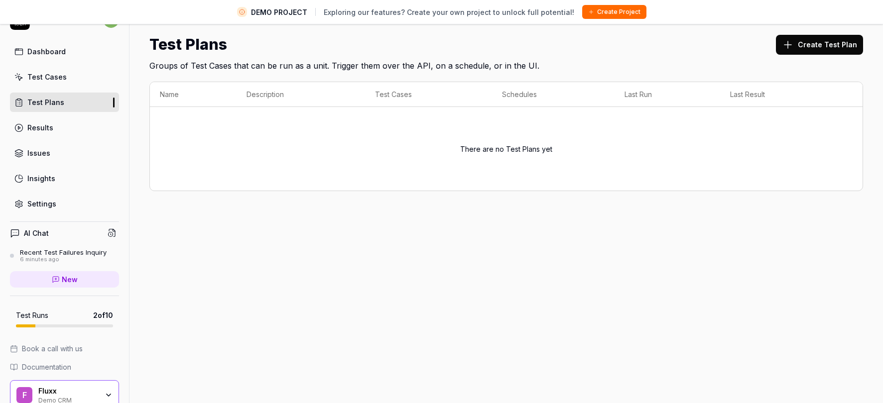
click at [794, 42] on icon at bounding box center [788, 45] width 12 height 12
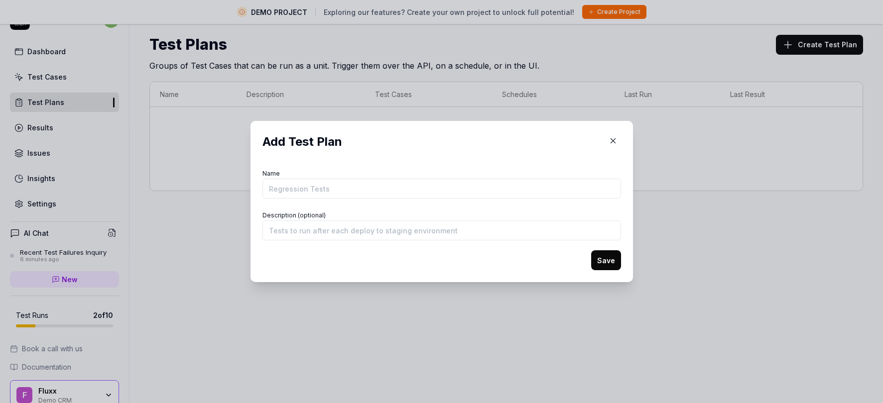
click at [348, 192] on input "Name" at bounding box center [441, 189] width 358 height 20
type input "demo test plan"
click at [599, 262] on button "Save" at bounding box center [606, 260] width 30 height 20
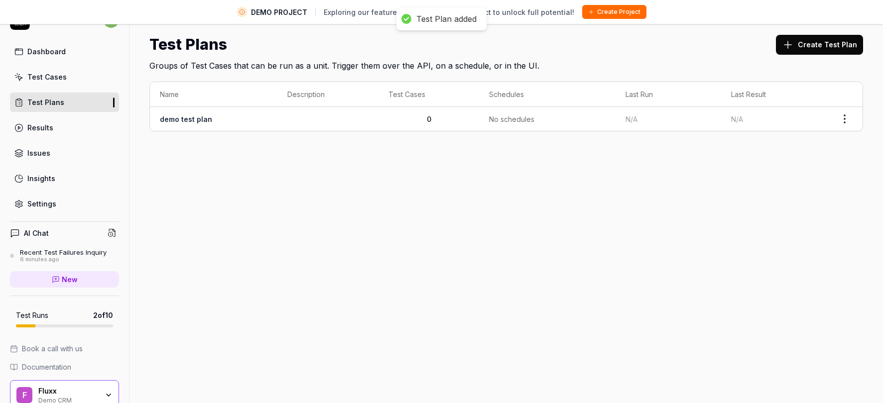
click at [52, 71] on link "Test Cases" at bounding box center [64, 76] width 109 height 19
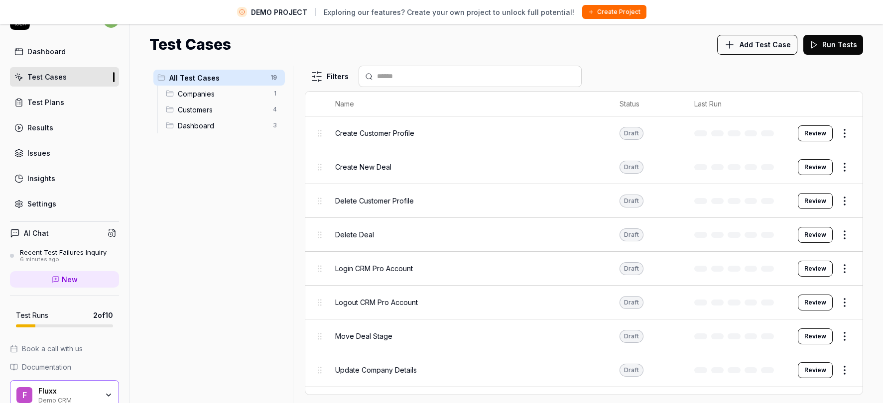
click at [100, 388] on div "Fluxx Demo CRM" at bounding box center [71, 395] width 66 height 17
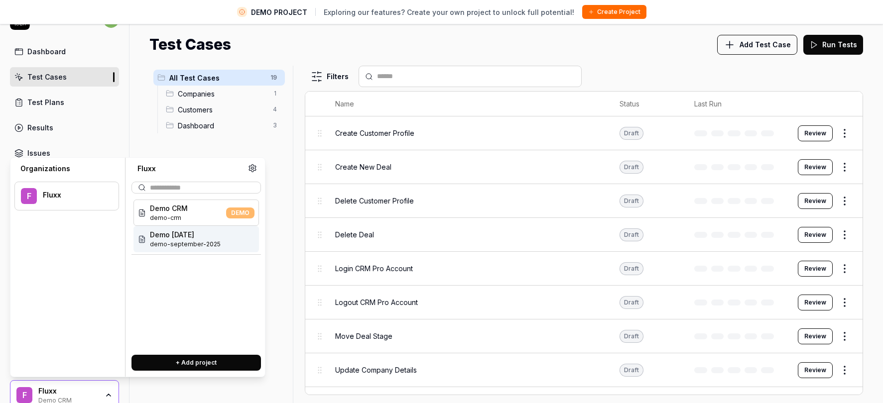
click at [177, 236] on span "Demo [DATE]" at bounding box center [185, 235] width 71 height 10
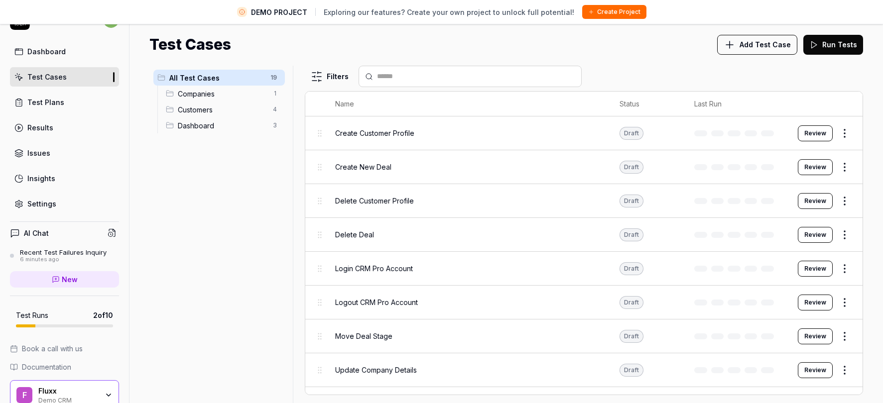
scroll to position [7, 0]
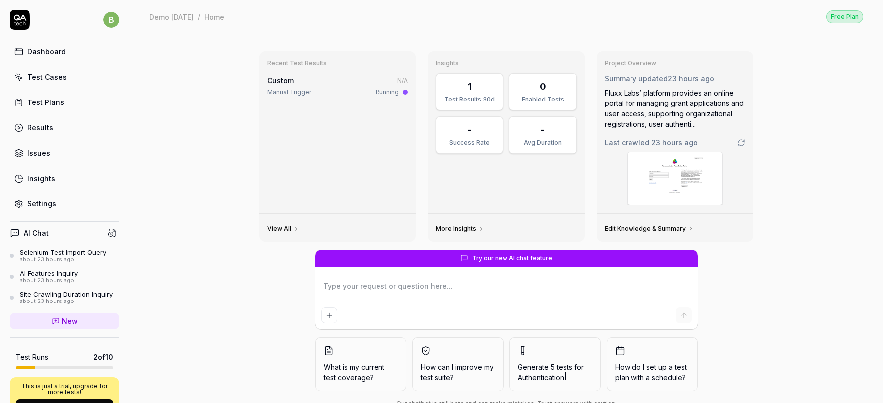
click at [61, 76] on div "Test Cases" at bounding box center [46, 77] width 39 height 10
type textarea "*"
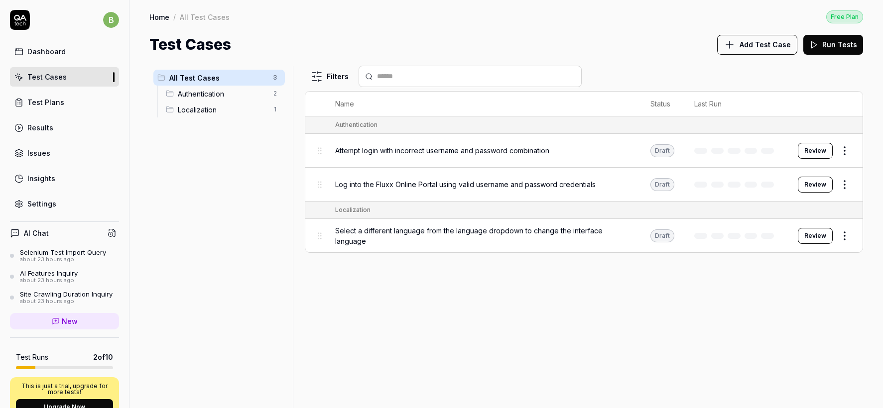
click at [42, 179] on div "Insights" at bounding box center [41, 178] width 28 height 10
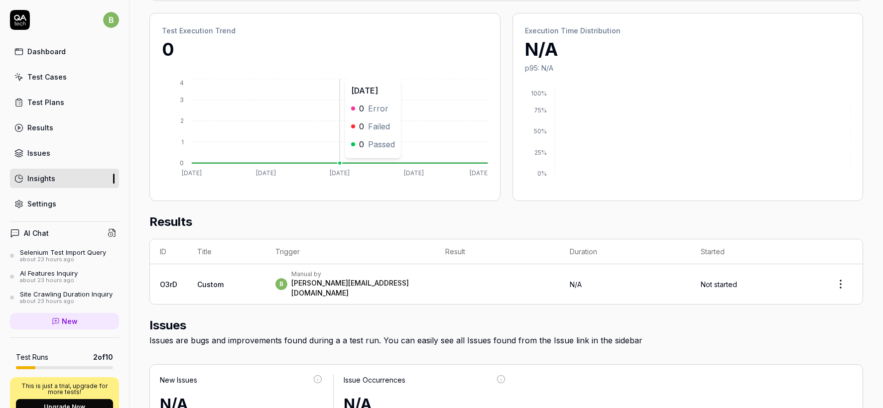
scroll to position [139, 0]
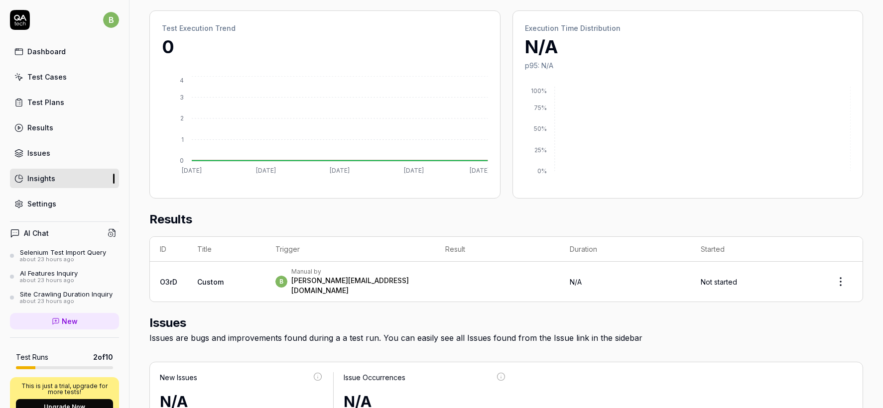
click at [45, 81] on div "Test Cases" at bounding box center [46, 77] width 39 height 10
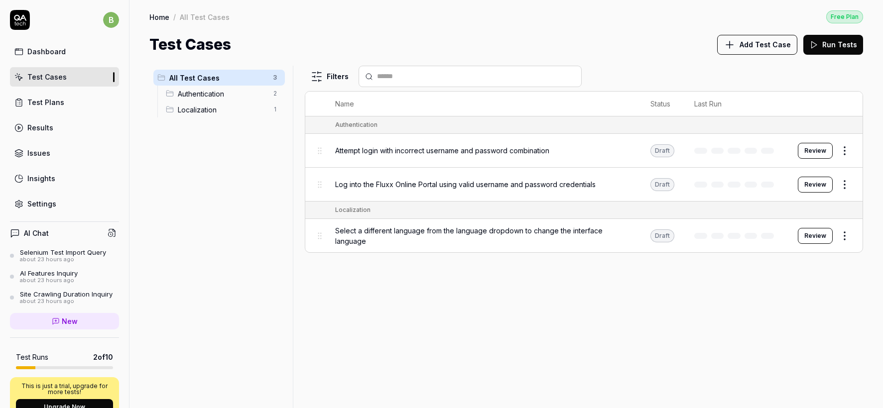
click at [47, 100] on div "Test Plans" at bounding box center [45, 102] width 37 height 10
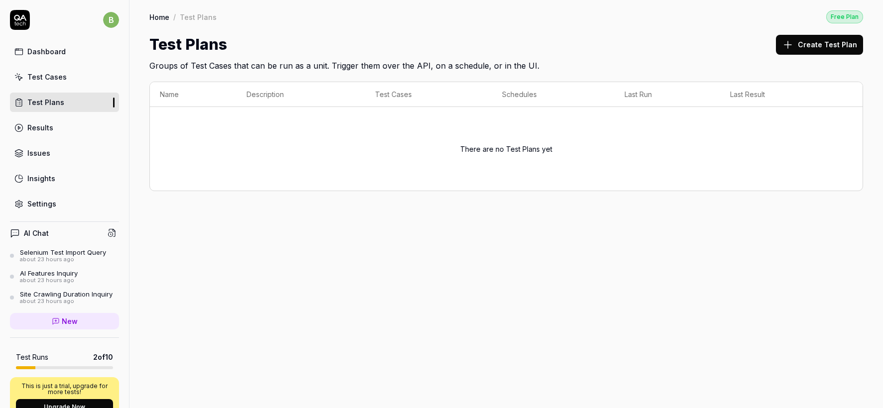
click at [813, 43] on button "Create Test Plan" at bounding box center [819, 45] width 87 height 20
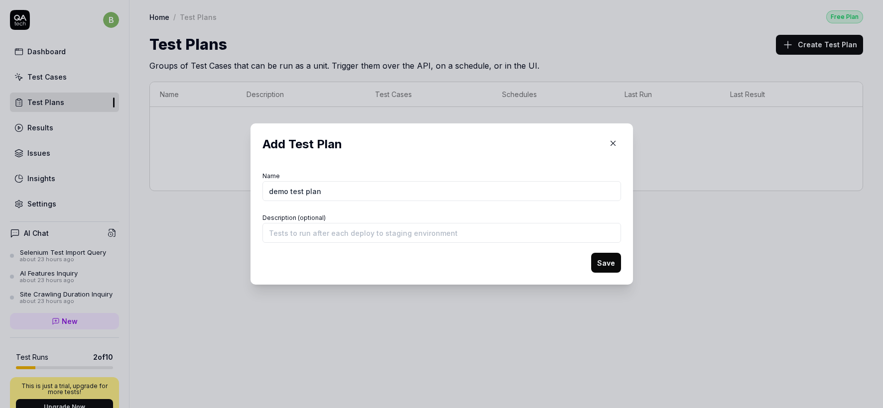
type input "demo test plan"
click at [553, 229] on input "Description (optional)" at bounding box center [441, 233] width 358 height 20
type input "testing"
click at [603, 269] on button "Save" at bounding box center [606, 263] width 30 height 20
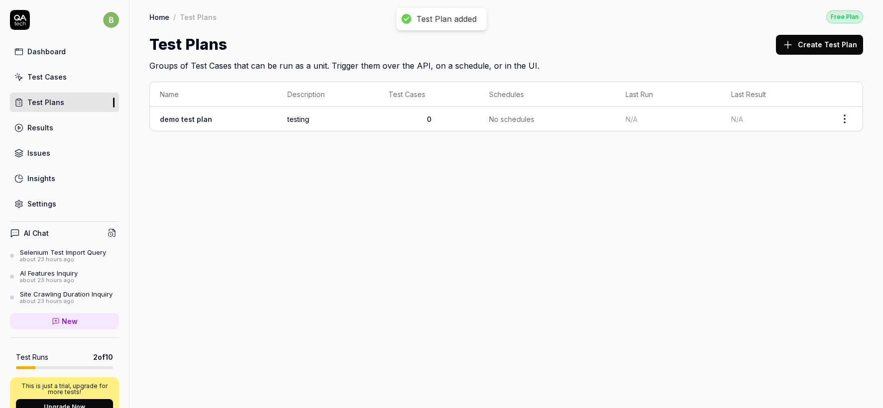
scroll to position [1, 0]
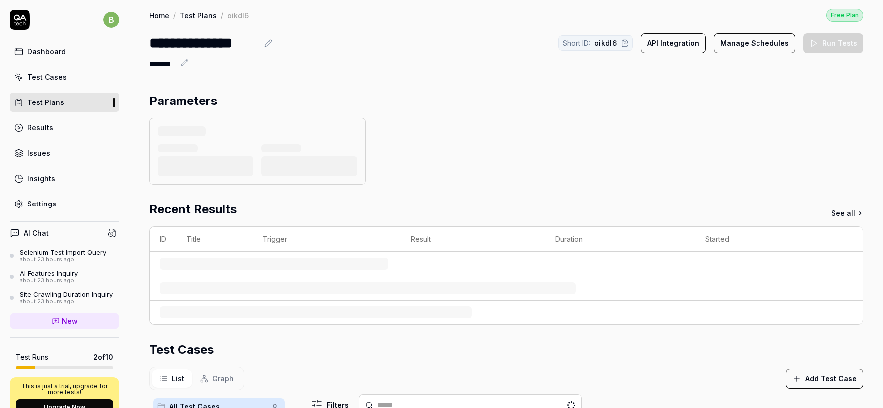
click at [203, 120] on div at bounding box center [257, 151] width 216 height 67
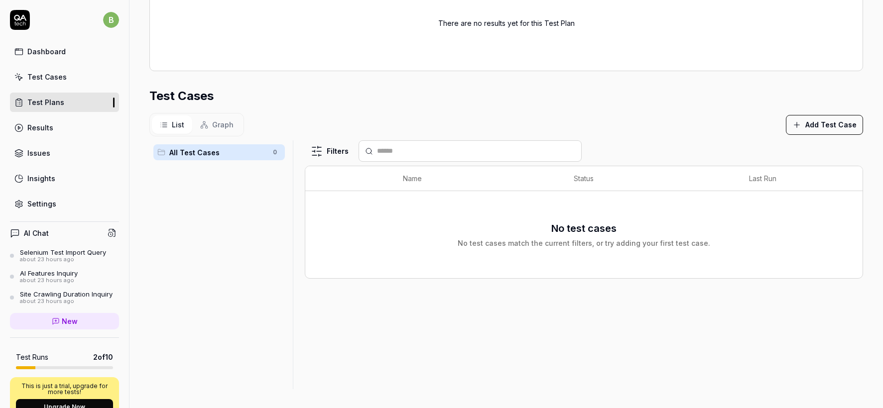
scroll to position [0, 0]
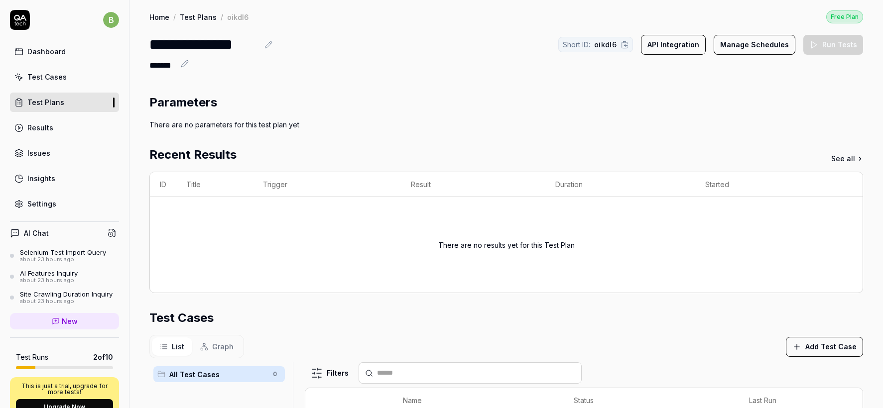
click at [819, 341] on button "Add Test Case" at bounding box center [824, 347] width 77 height 20
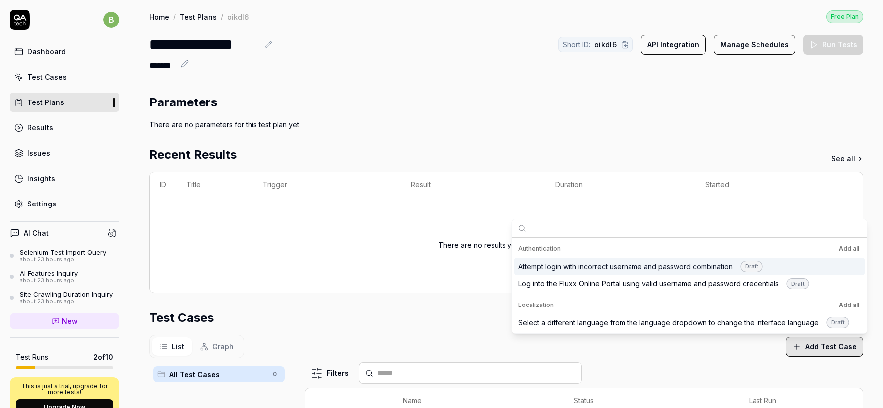
click at [844, 250] on button "Add all" at bounding box center [848, 249] width 24 height 12
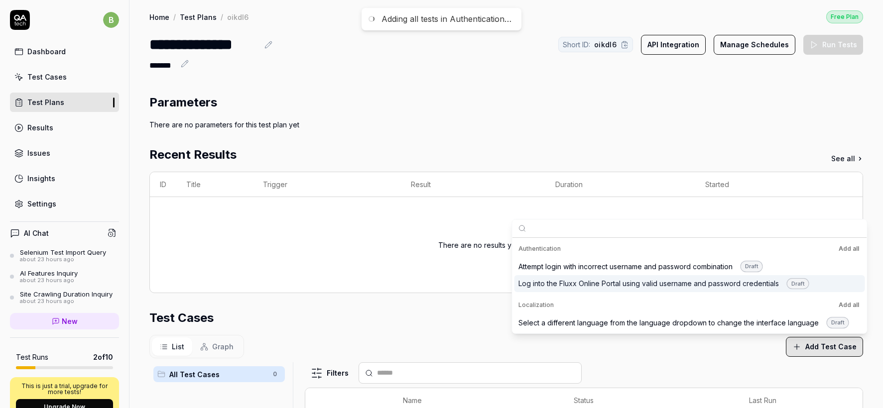
click at [838, 302] on button "Add all" at bounding box center [848, 305] width 24 height 12
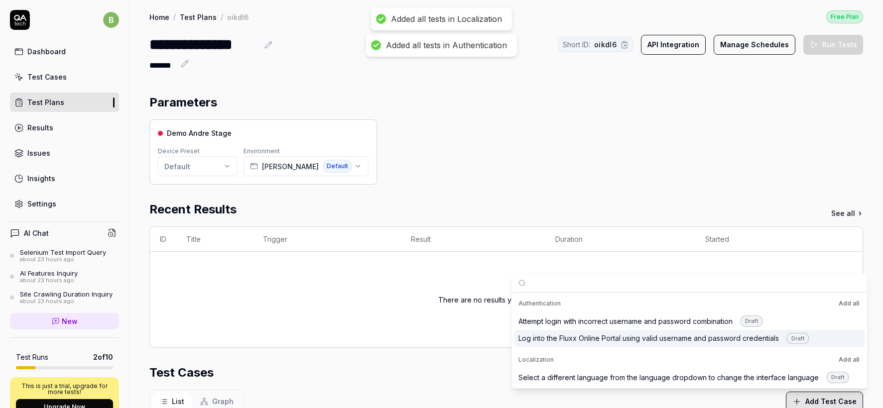
click at [390, 188] on div "Parameters Demo Andre Stage Device Preset Default Environment Andre Stage Defau…" at bounding box center [505, 380] width 713 height 573
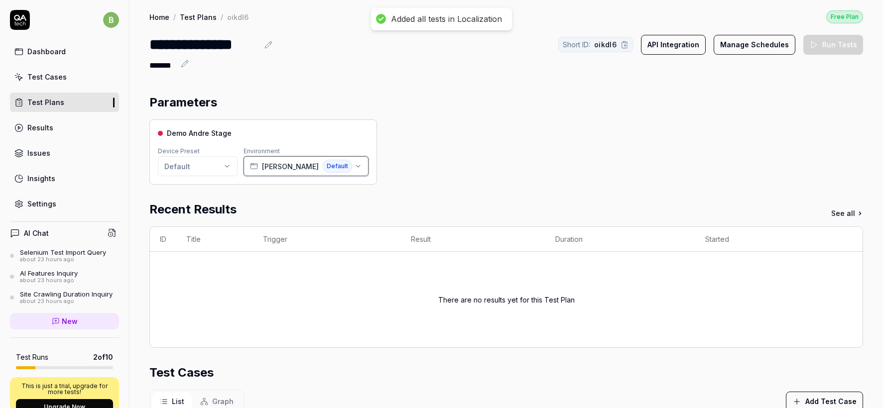
click at [297, 164] on span "[PERSON_NAME]" at bounding box center [290, 166] width 57 height 10
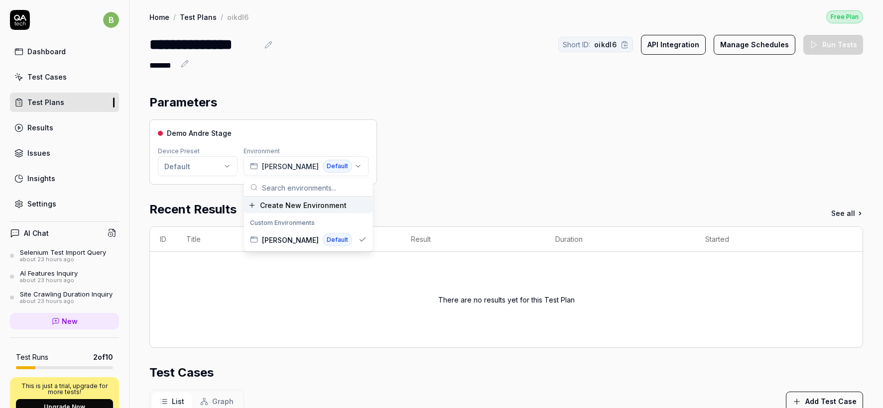
click at [414, 179] on div "Demo Andre Stage Device Preset Default Environment [PERSON_NAME] Default" at bounding box center [505, 151] width 713 height 65
click at [219, 164] on html "**********" at bounding box center [441, 204] width 883 height 408
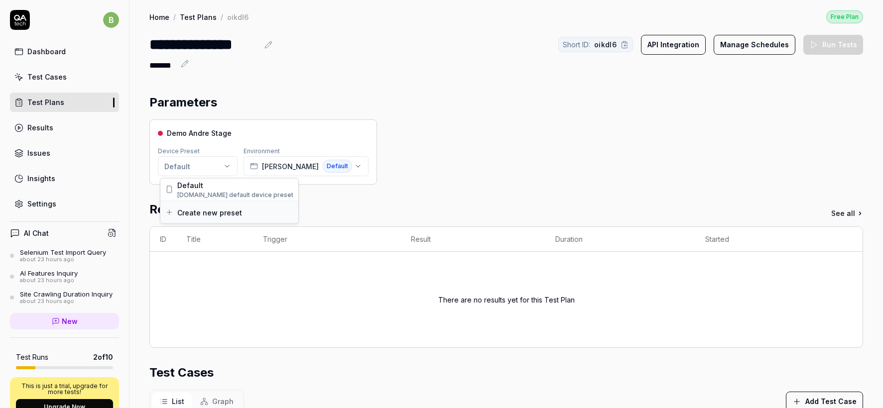
click at [209, 217] on span "Create new preset" at bounding box center [209, 212] width 65 height 10
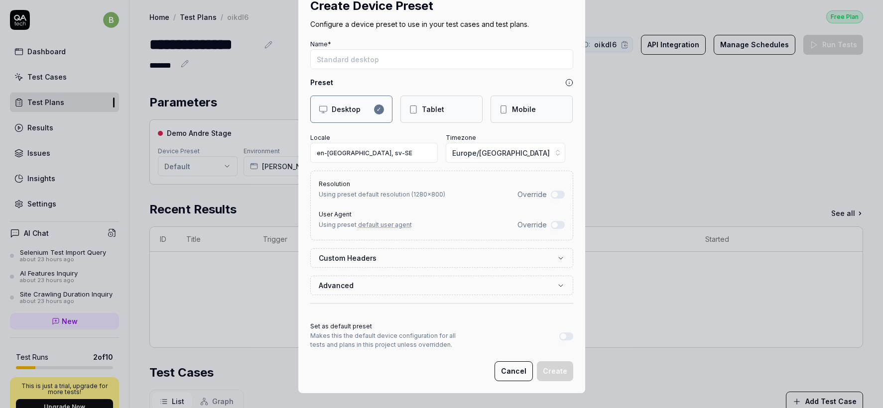
scroll to position [31, 0]
click at [512, 110] on div "Mobile" at bounding box center [524, 109] width 24 height 10
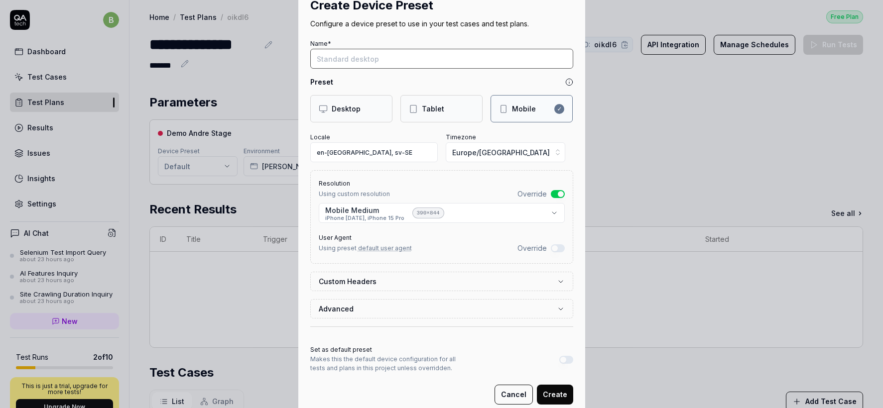
click at [398, 62] on input "Name*" at bounding box center [441, 59] width 263 height 20
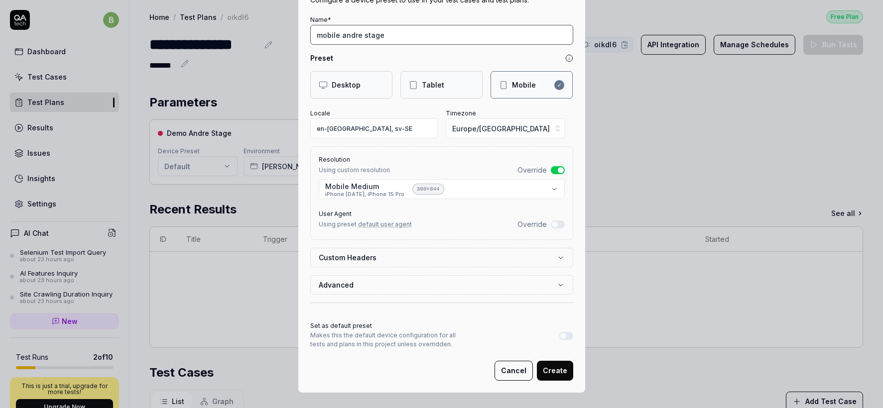
type input "mobile andre stage"
click at [551, 284] on button "Advanced" at bounding box center [442, 285] width 246 height 18
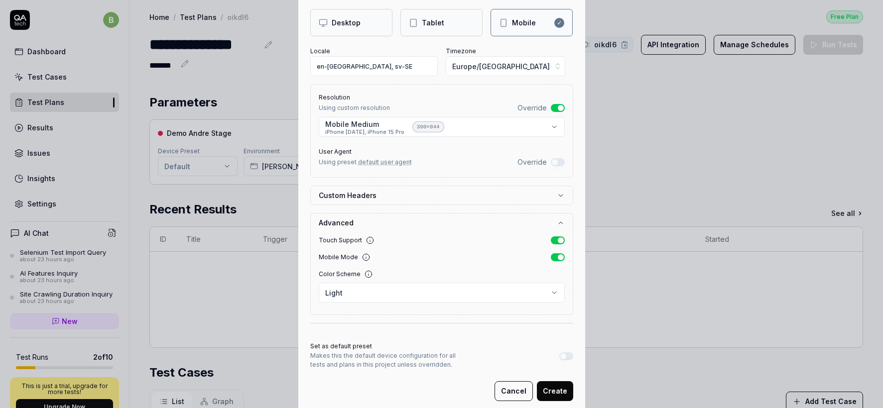
scroll to position [138, 0]
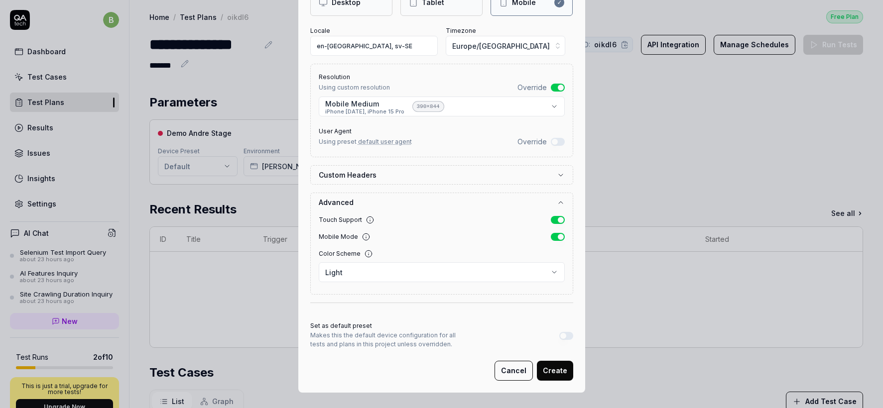
click at [558, 363] on button "Create" at bounding box center [555, 371] width 36 height 20
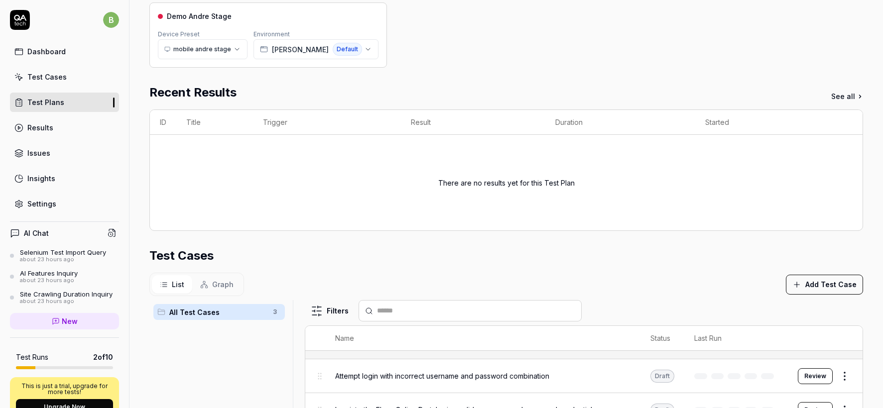
scroll to position [277, 0]
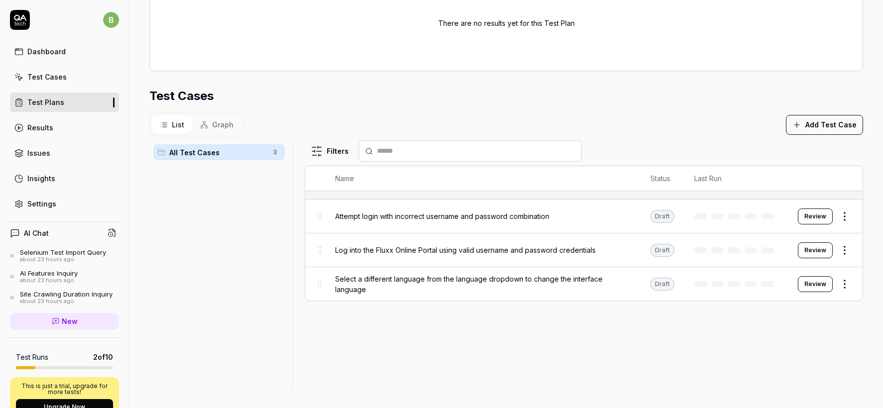
click at [847, 217] on html "**********" at bounding box center [441, 204] width 883 height 408
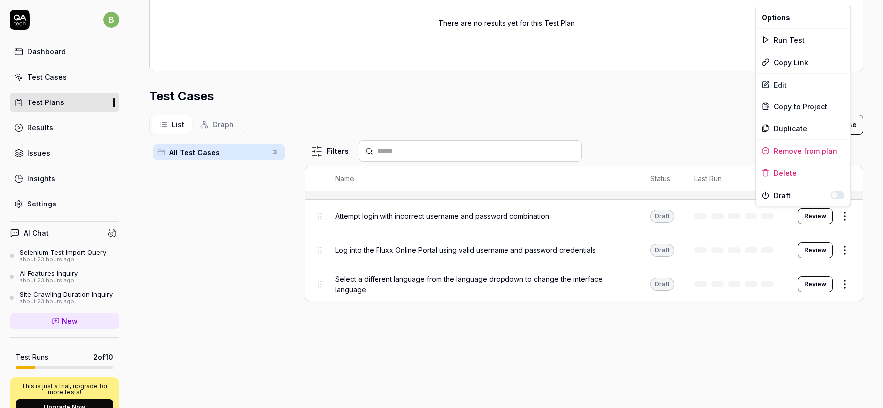
click at [847, 217] on html "**********" at bounding box center [441, 204] width 883 height 408
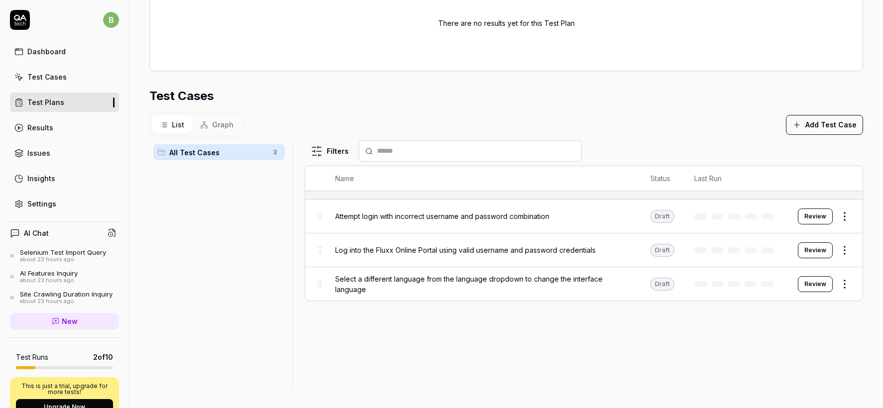
click at [807, 211] on button "Review" at bounding box center [815, 217] width 35 height 16
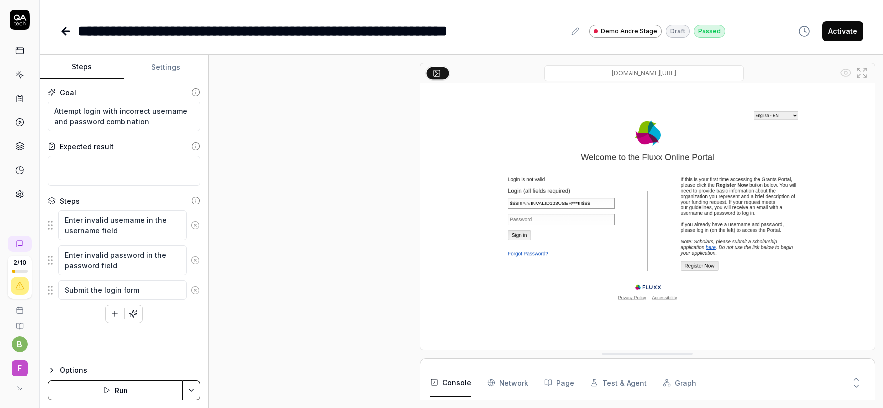
scroll to position [107, 0]
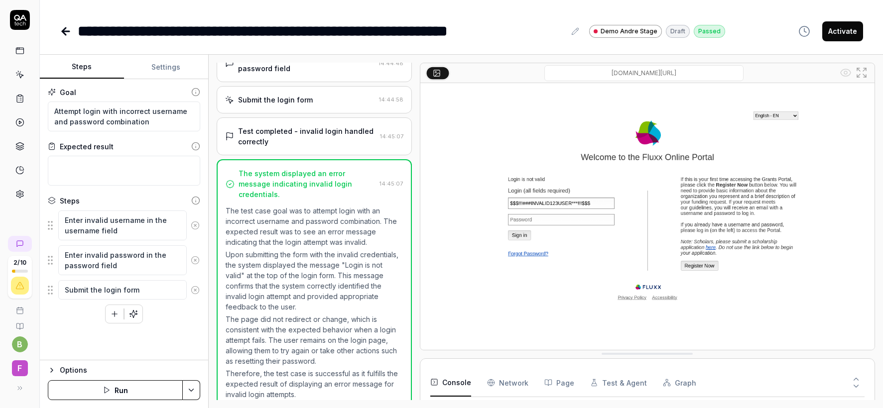
click at [846, 35] on button "Activate" at bounding box center [842, 31] width 41 height 20
click at [58, 31] on div "**********" at bounding box center [461, 21] width 843 height 42
click at [63, 31] on icon at bounding box center [65, 31] width 7 height 0
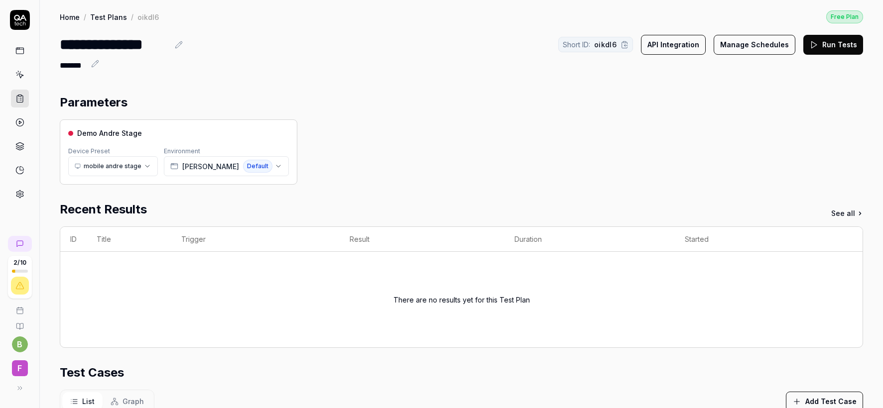
click at [831, 44] on button "Run Tests" at bounding box center [833, 45] width 60 height 20
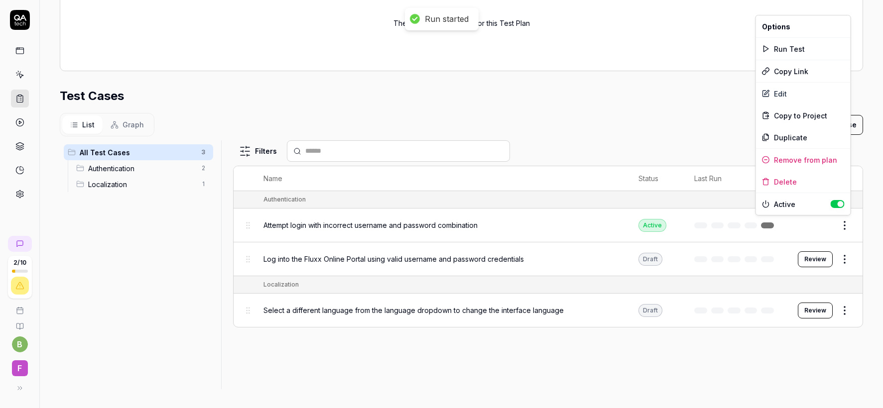
click at [848, 223] on html "**********" at bounding box center [441, 204] width 883 height 408
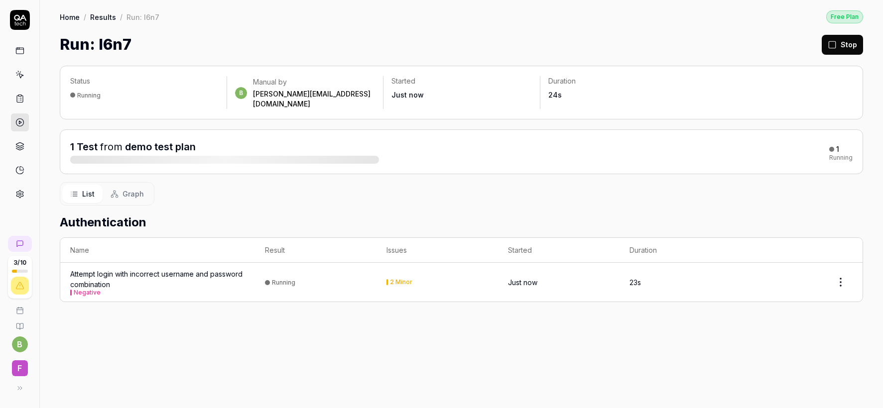
click at [144, 141] on link "demo test plan" at bounding box center [160, 147] width 71 height 12
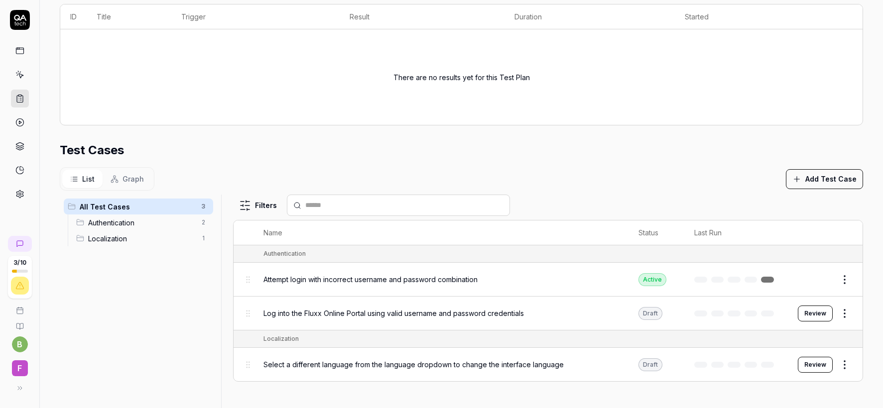
scroll to position [213, 0]
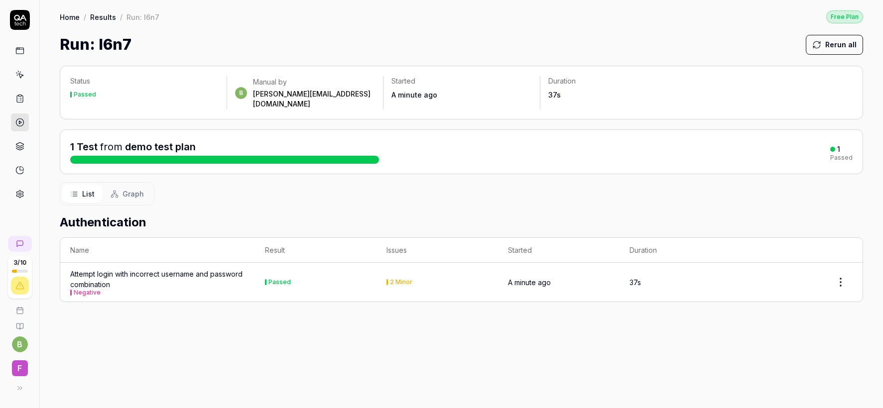
click at [180, 269] on div "Attempt login with incorrect username and password combination Negative" at bounding box center [157, 282] width 175 height 27
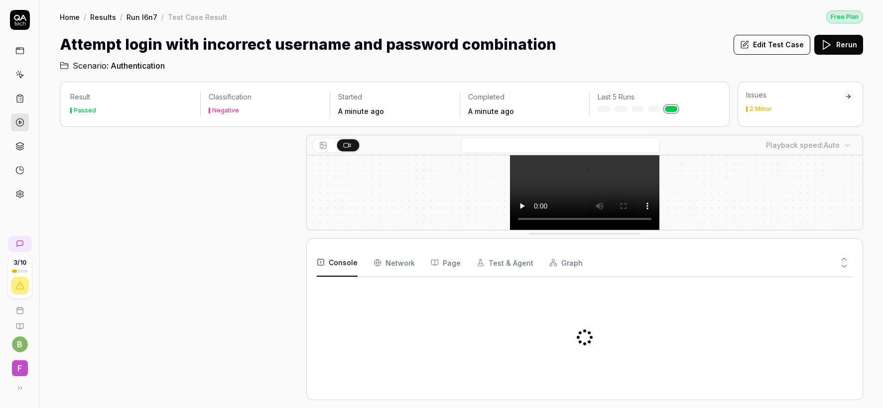
scroll to position [229, 0]
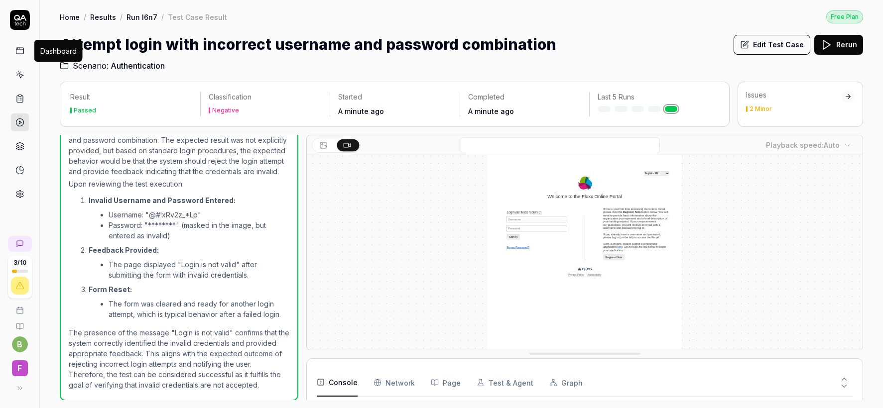
click at [20, 52] on icon at bounding box center [19, 50] width 9 height 9
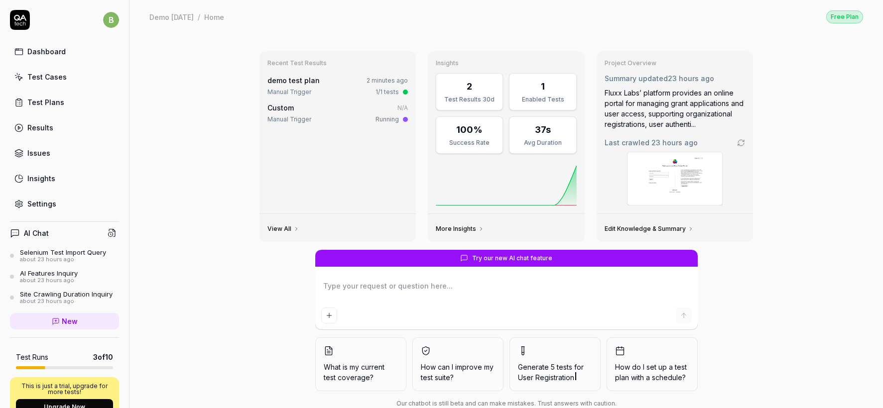
click at [453, 288] on textarea at bounding box center [506, 291] width 370 height 25
click at [374, 288] on textarea at bounding box center [506, 291] width 370 height 25
type textarea "*"
type textarea "I"
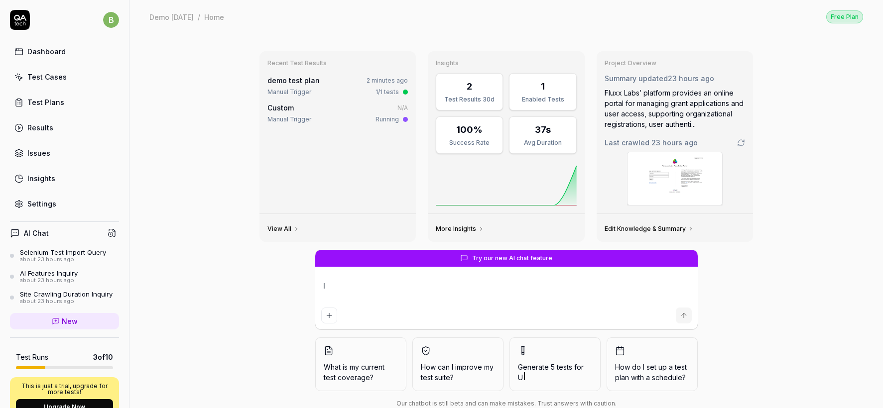
type textarea "*"
type textarea "If"
type textarea "*"
type textarea "If"
type textarea "*"
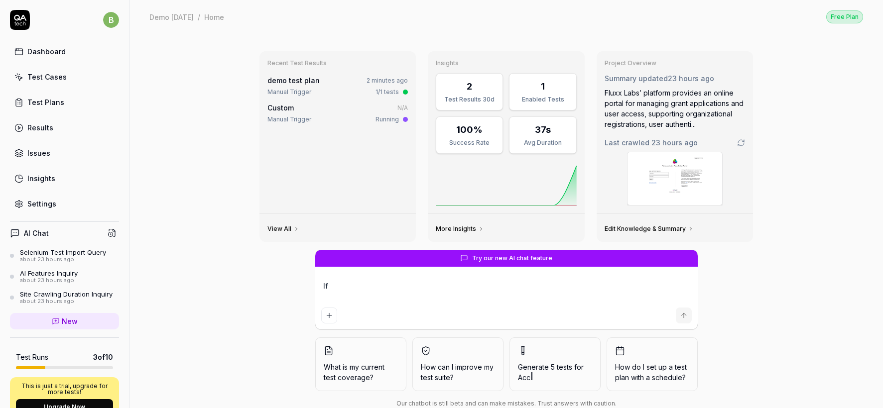
type textarea "If I"
type textarea "*"
type textarea "If I"
type textarea "*"
type textarea "If I h"
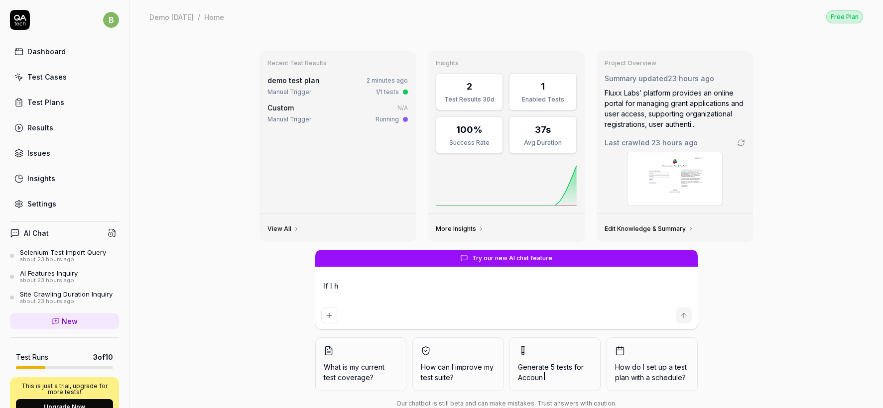
type textarea "*"
type textarea "If I had"
type textarea "*"
type textarea "If I had"
type textarea "*"
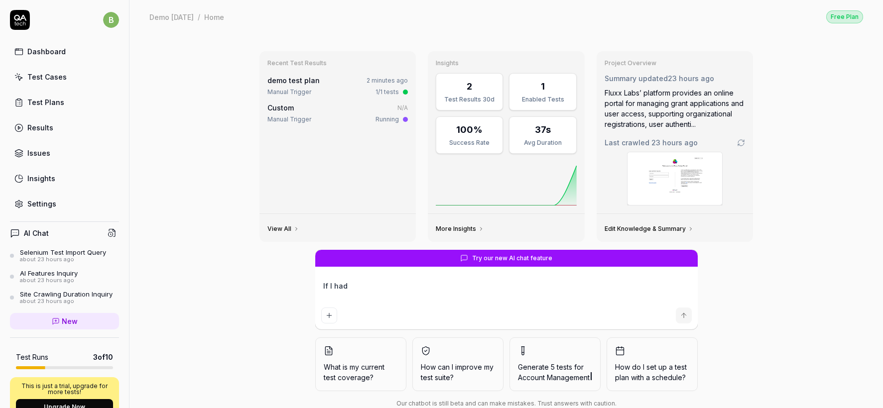
type textarea "If I had y"
type textarea "*"
type textarea "If I had yo"
type textarea "*"
type textarea "If I had you"
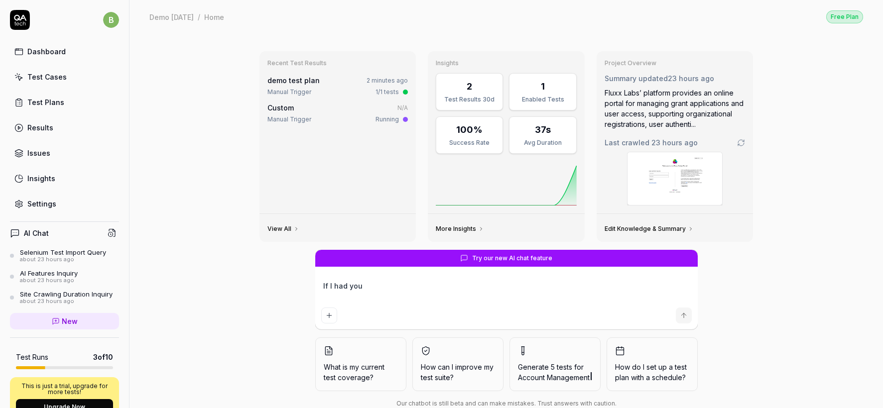
type textarea "*"
type textarea "If I had you"
type textarea "*"
type textarea "If I had you te"
type textarea "*"
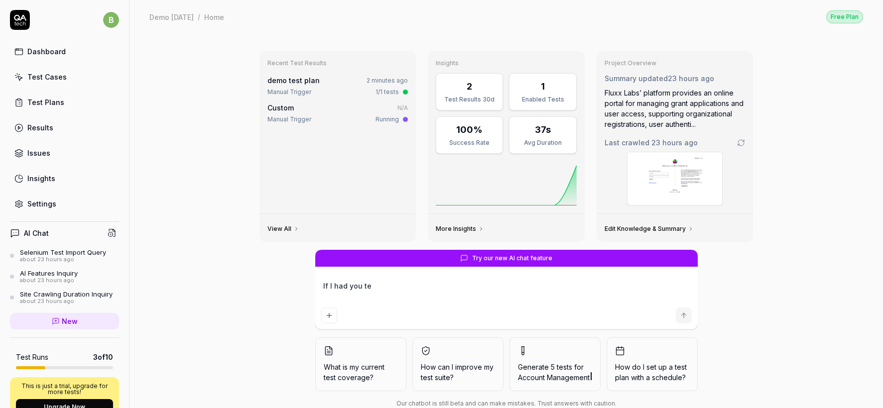
type textarea "If I had you tes"
type textarea "*"
type textarea "If I had you test"
type textarea "*"
type textarea "If I had you test a"
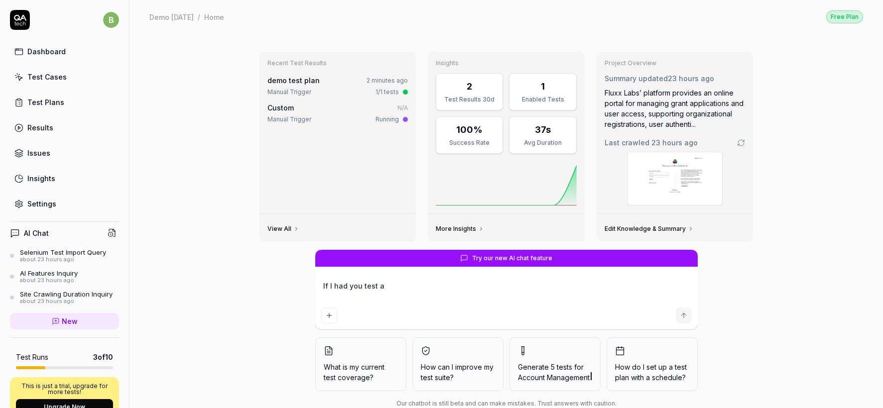
type textarea "*"
type textarea "If I had you test a"
type textarea "*"
type textarea "If I had you test a f"
type textarea "*"
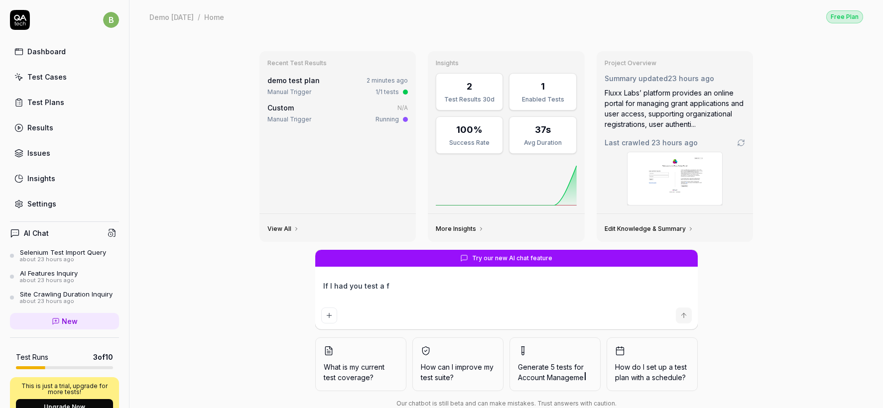
type textarea "If I had you test a"
type textarea "*"
type textarea "If I had you test a f"
type textarea "*"
type textarea "If I had you test a fo"
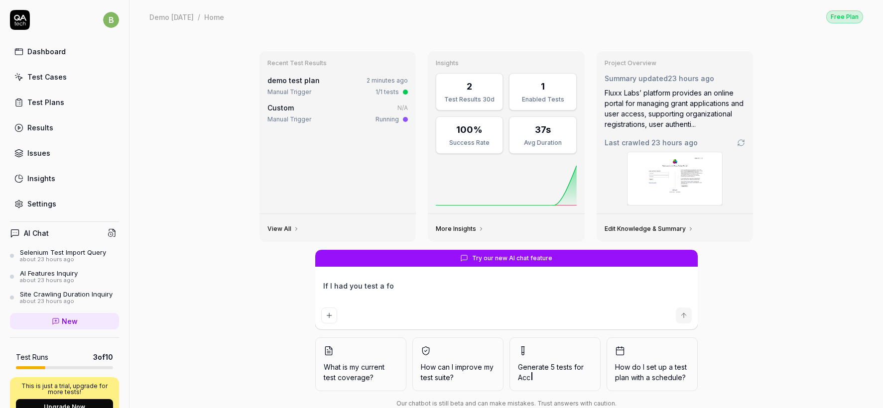
type textarea "*"
type textarea "If I had you test a for"
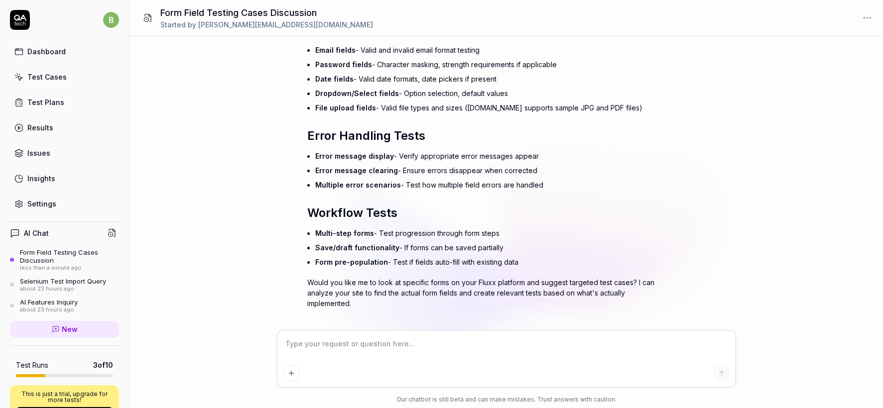
scroll to position [291, 0]
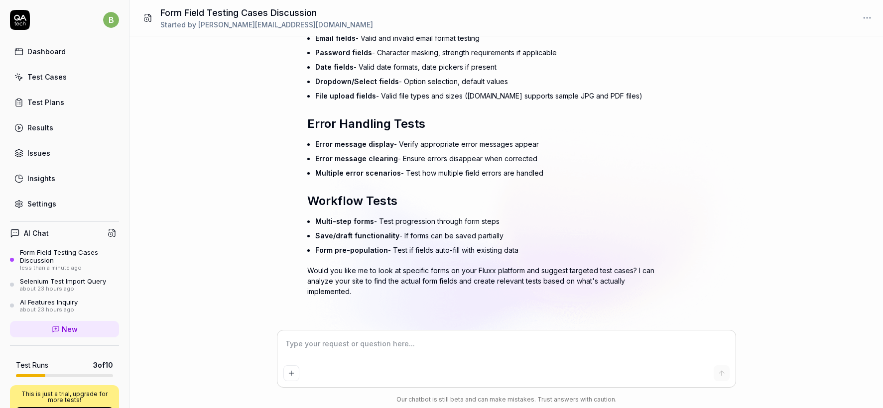
click at [339, 352] on textarea at bounding box center [506, 349] width 446 height 25
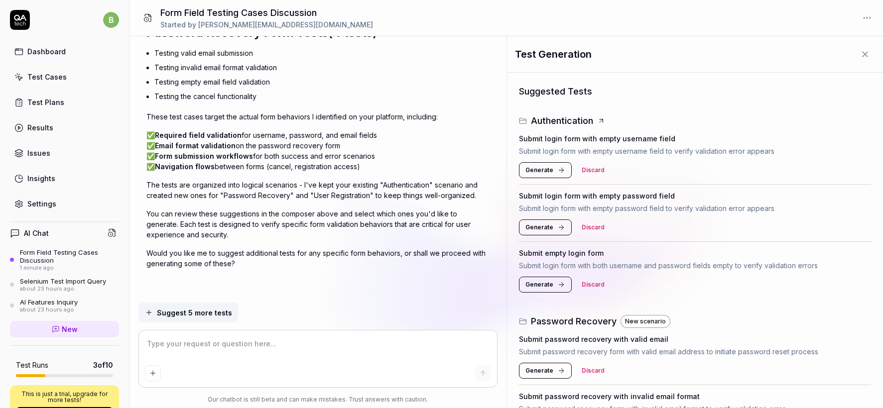
scroll to position [813, 0]
drag, startPoint x: 426, startPoint y: 351, endPoint x: 396, endPoint y: 259, distance: 95.7
click at [0, 0] on div "If I had you test a form field, what kind of test cases would you come up with?…" at bounding box center [0, 0] width 0 height 0
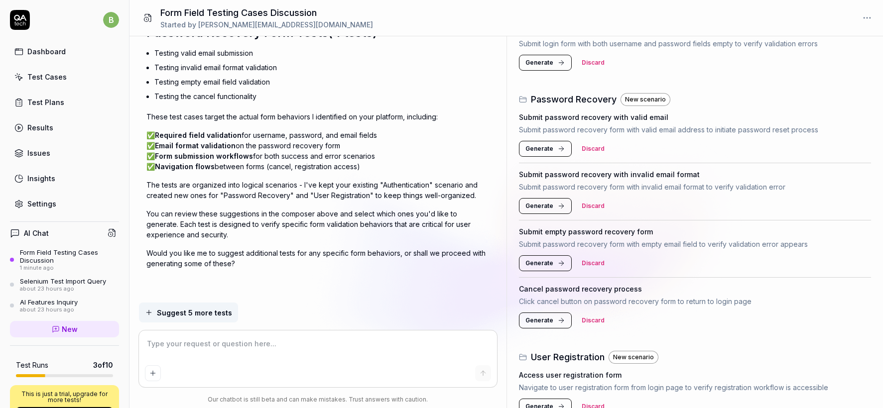
scroll to position [246, 0]
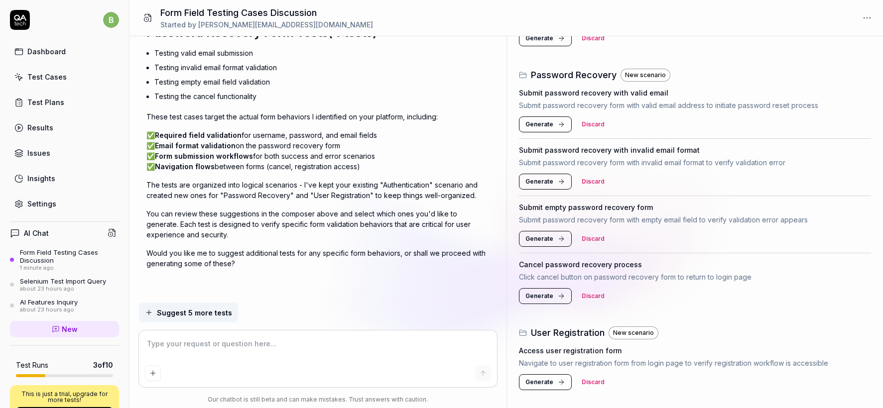
click at [212, 312] on span "Suggest 5 more tests" at bounding box center [194, 313] width 75 height 10
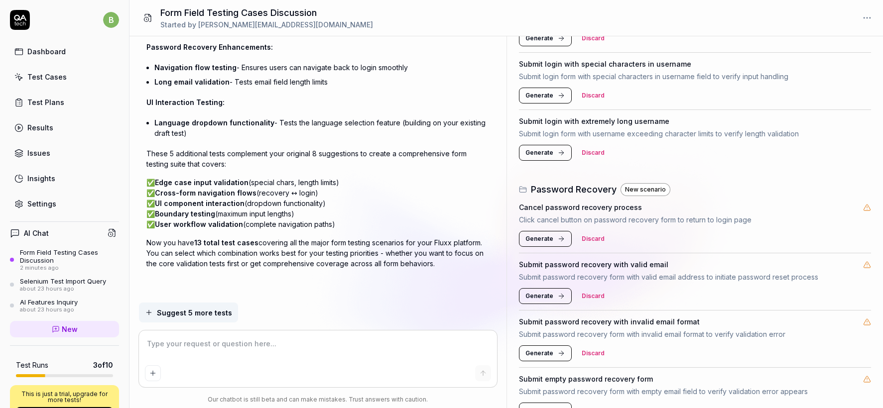
scroll to position [1236, 0]
click at [220, 360] on textarea at bounding box center [318, 349] width 346 height 25
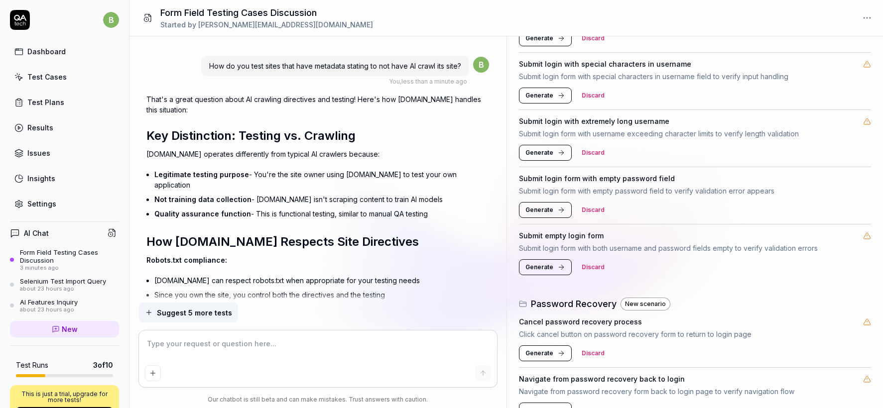
scroll to position [1484, 0]
